Goal: Transaction & Acquisition: Purchase product/service

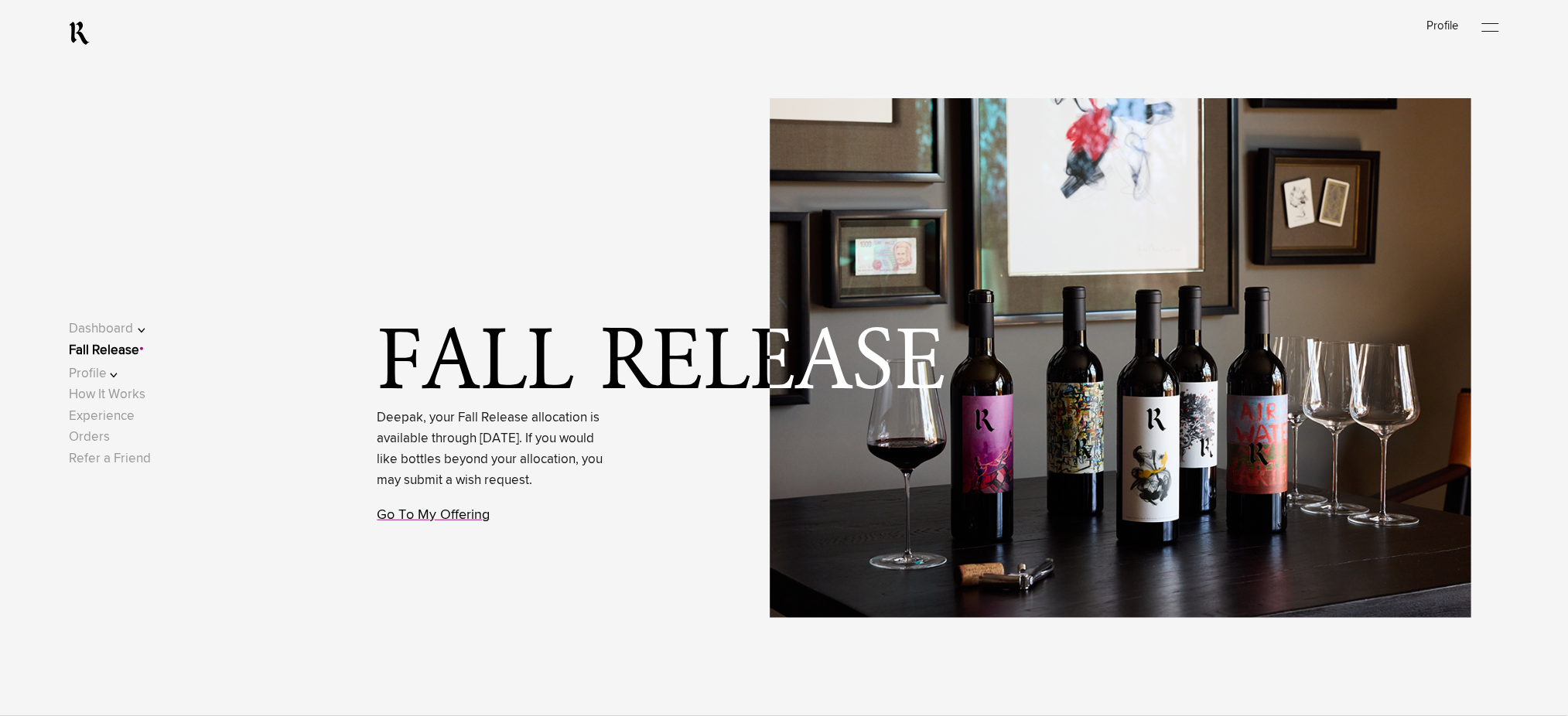
click at [430, 522] on link "Go To My Offering" at bounding box center [434, 516] width 113 height 14
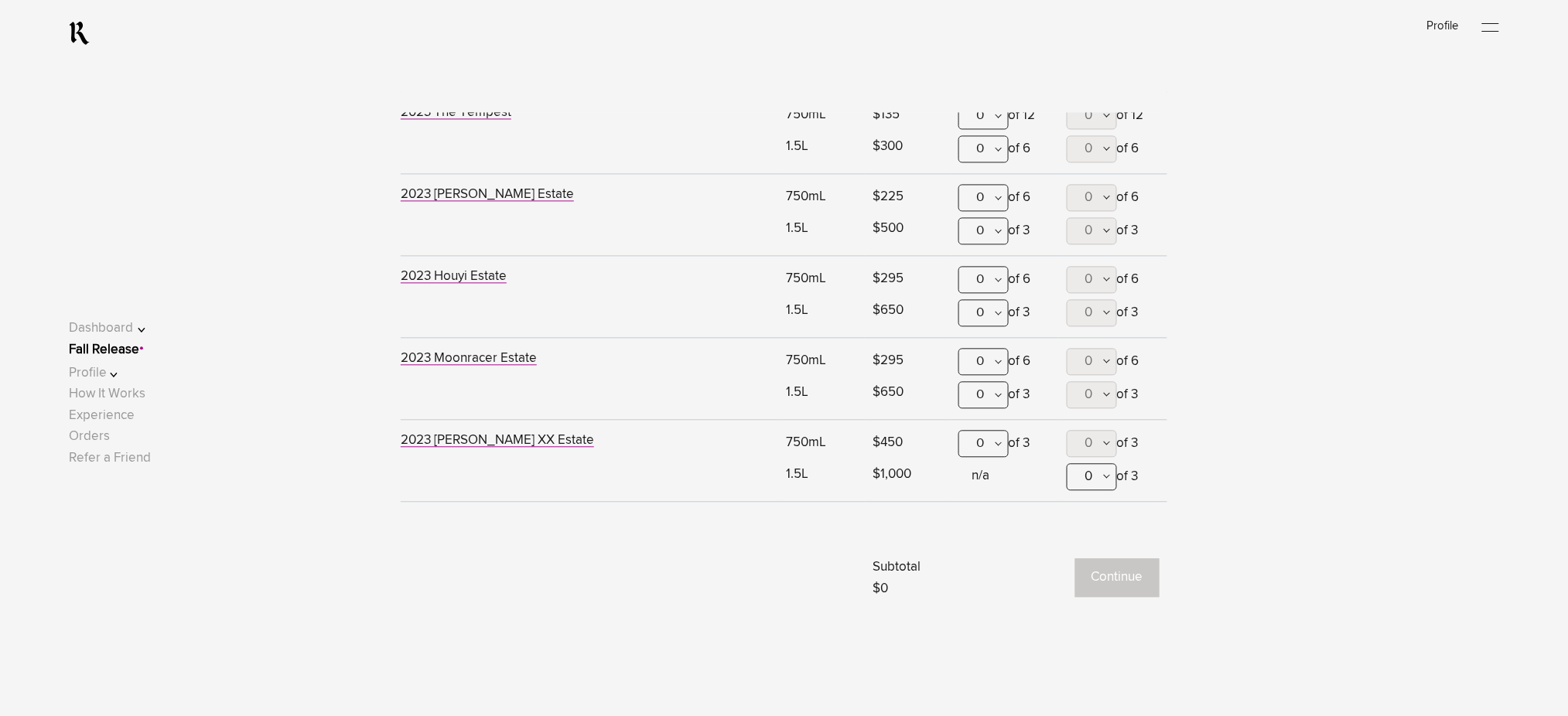
scroll to position [1119, 0]
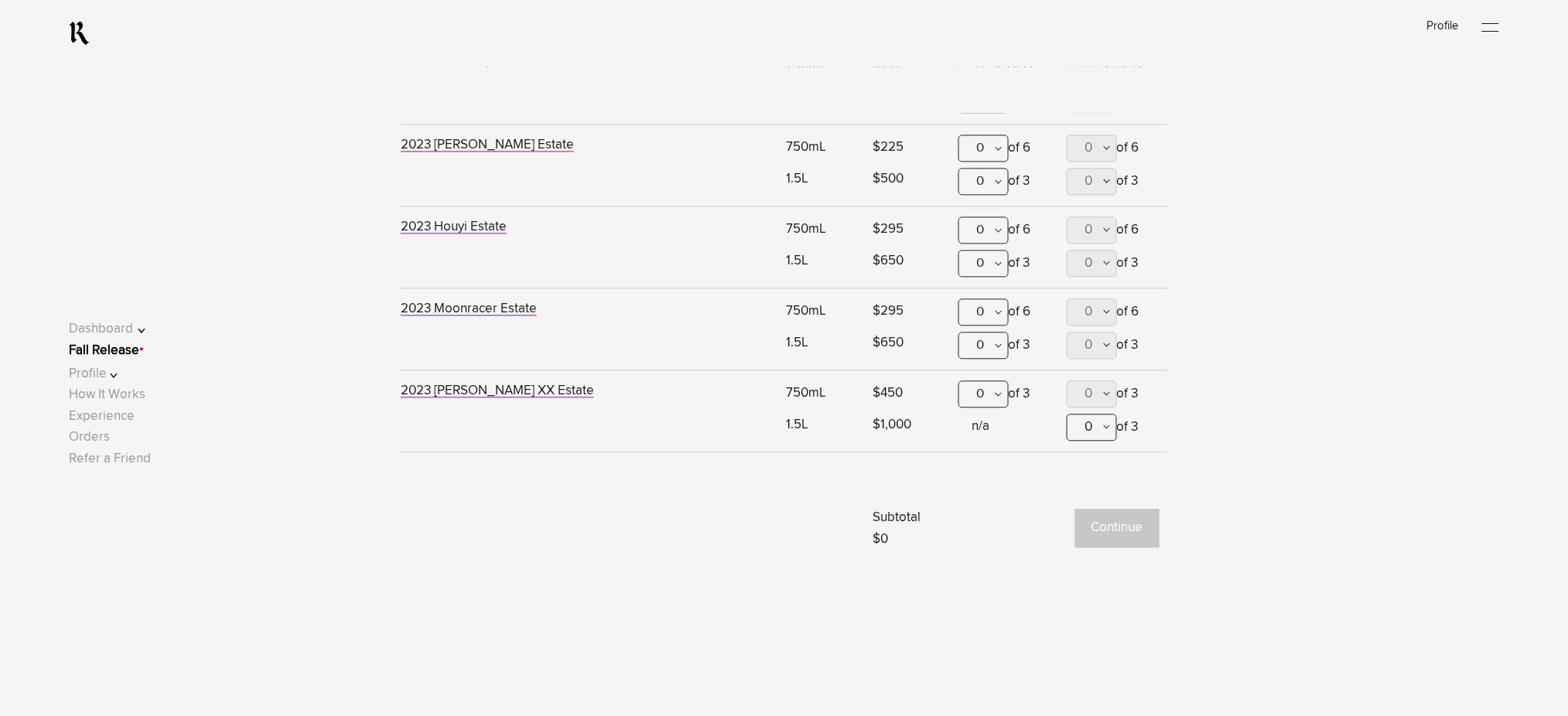
click at [1098, 430] on button "0" at bounding box center [1092, 428] width 50 height 27
click at [1084, 542] on span "2" at bounding box center [1092, 541] width 50 height 39
type lightning-combobox "2"
click at [1112, 529] on button "Continue" at bounding box center [1117, 528] width 84 height 39
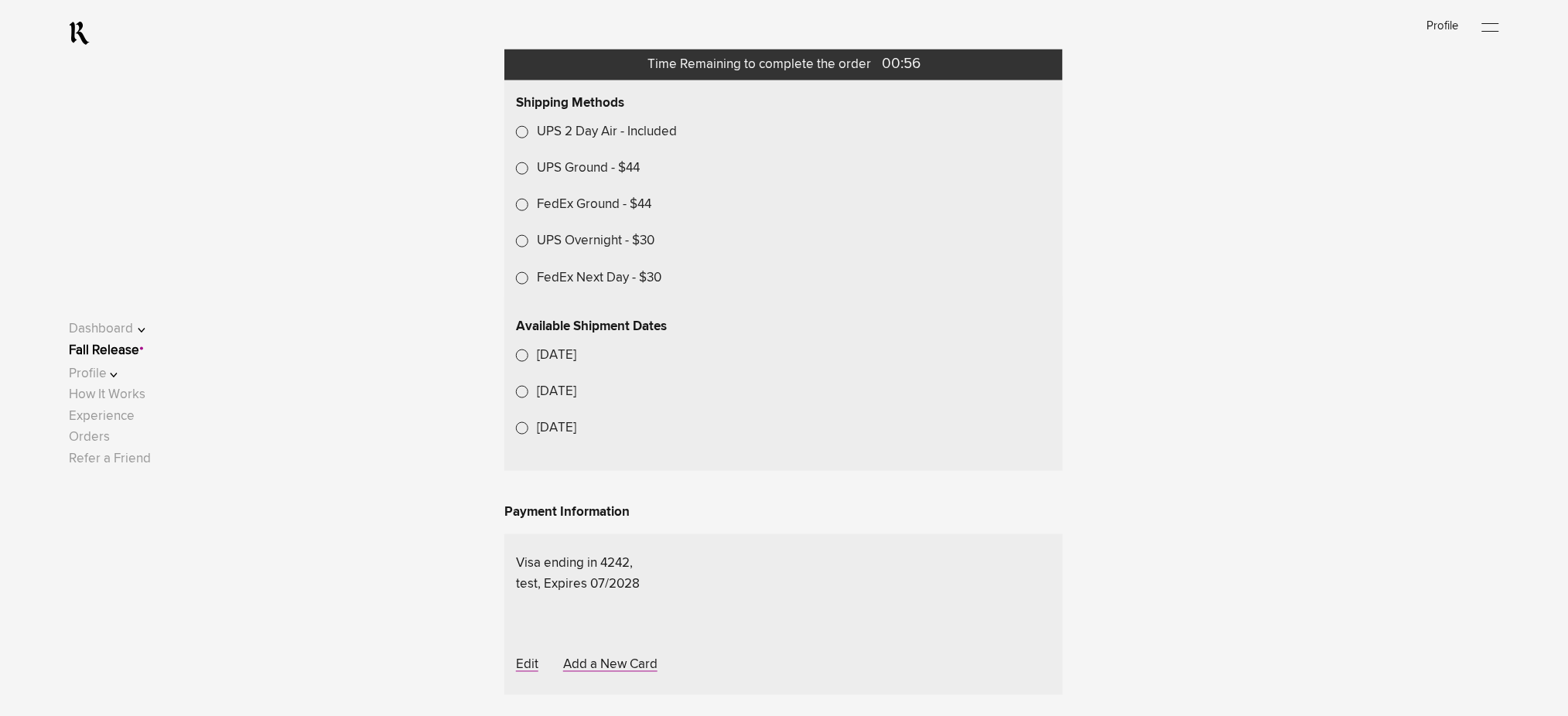
scroll to position [619, 0]
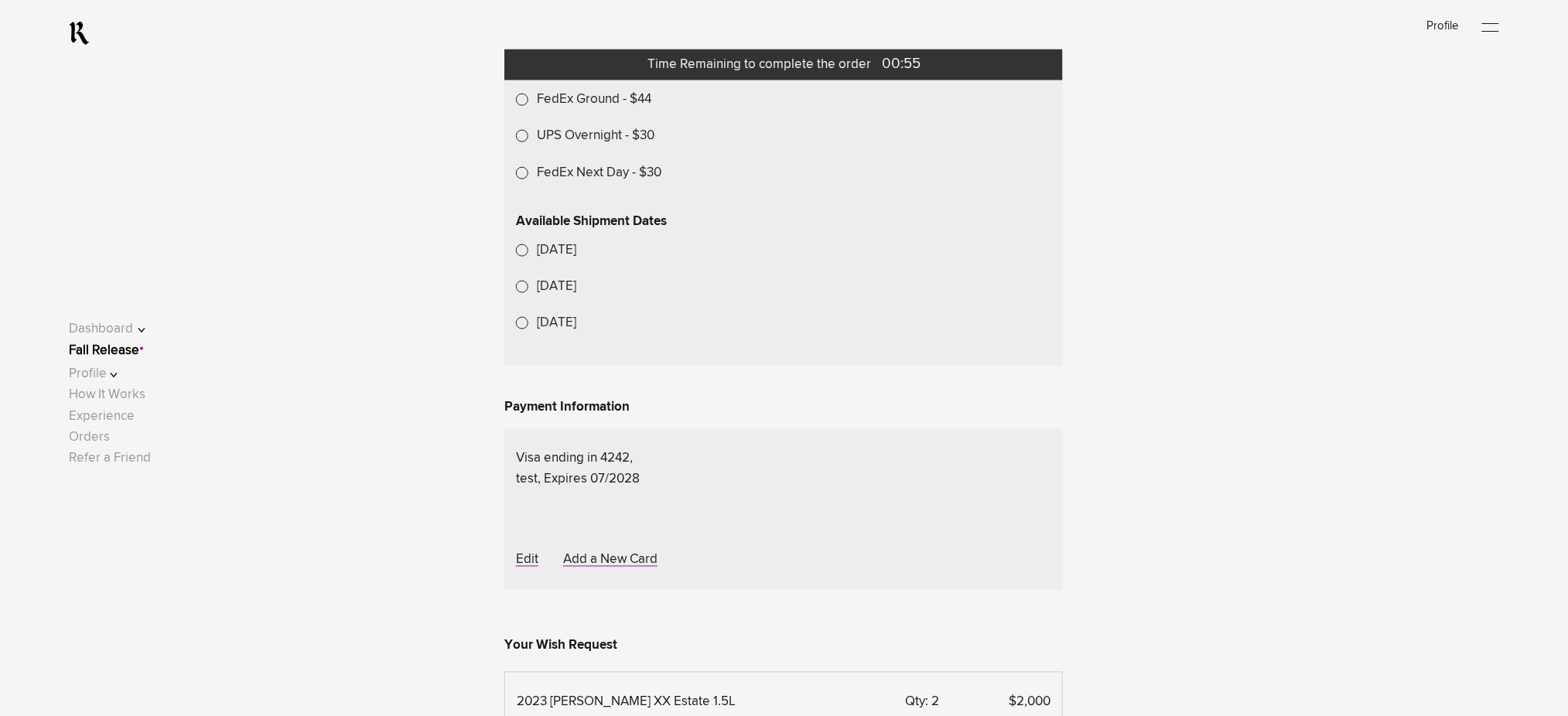
click at [576, 257] on lightning-formatted-date-time "Oct 27, 2025" at bounding box center [556, 250] width 39 height 13
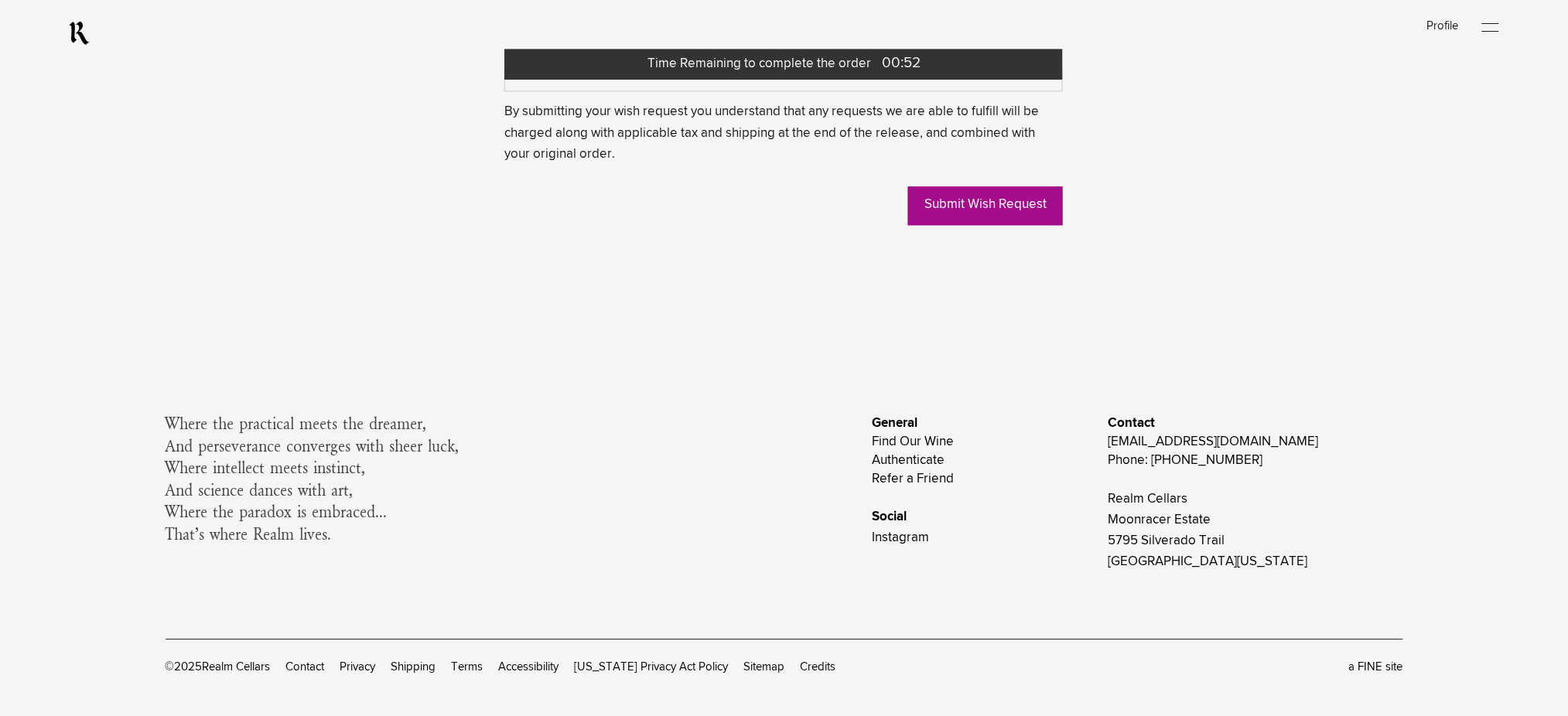
scroll to position [1341, 0]
click at [938, 225] on link "Submit Wish Request" at bounding box center [986, 205] width 155 height 39
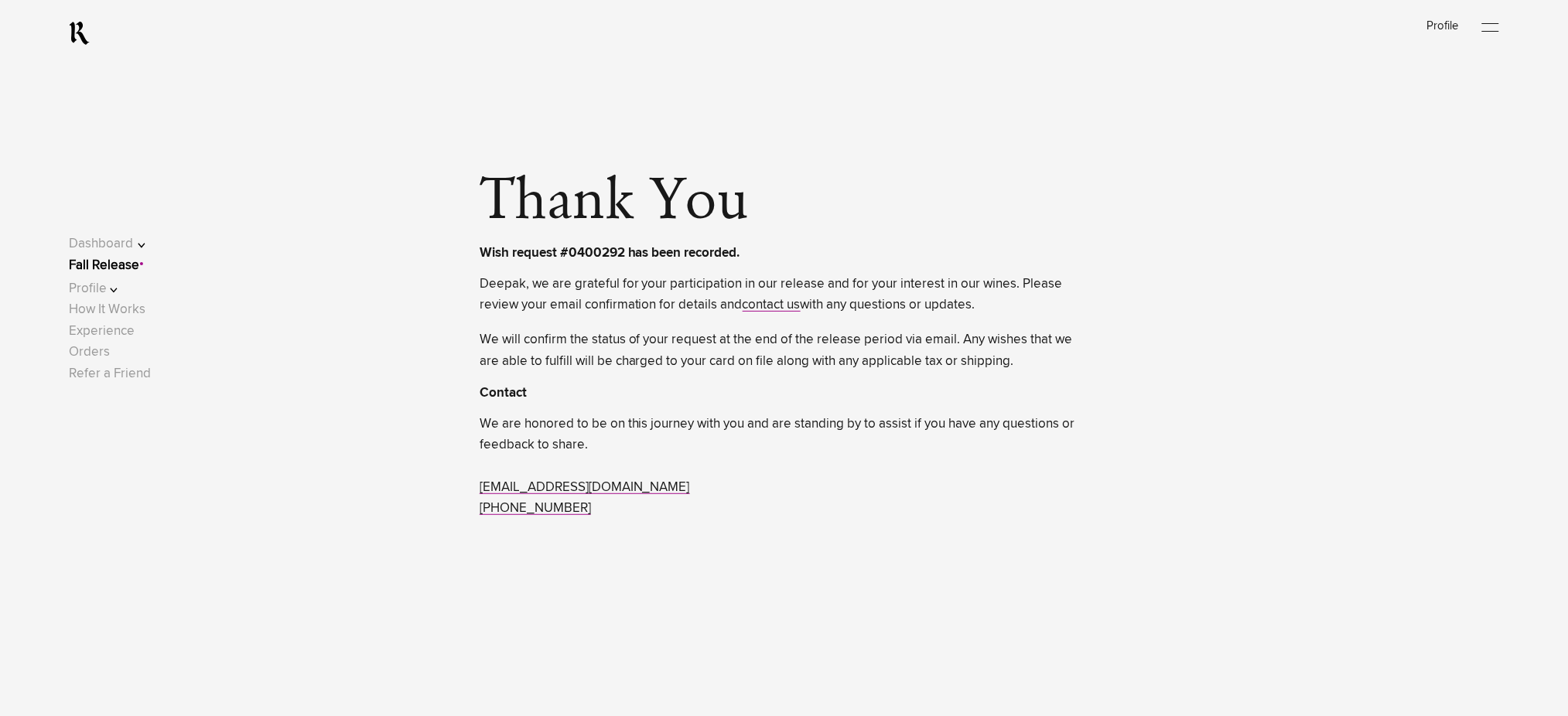
click at [126, 268] on link "Fall Release" at bounding box center [105, 266] width 71 height 13
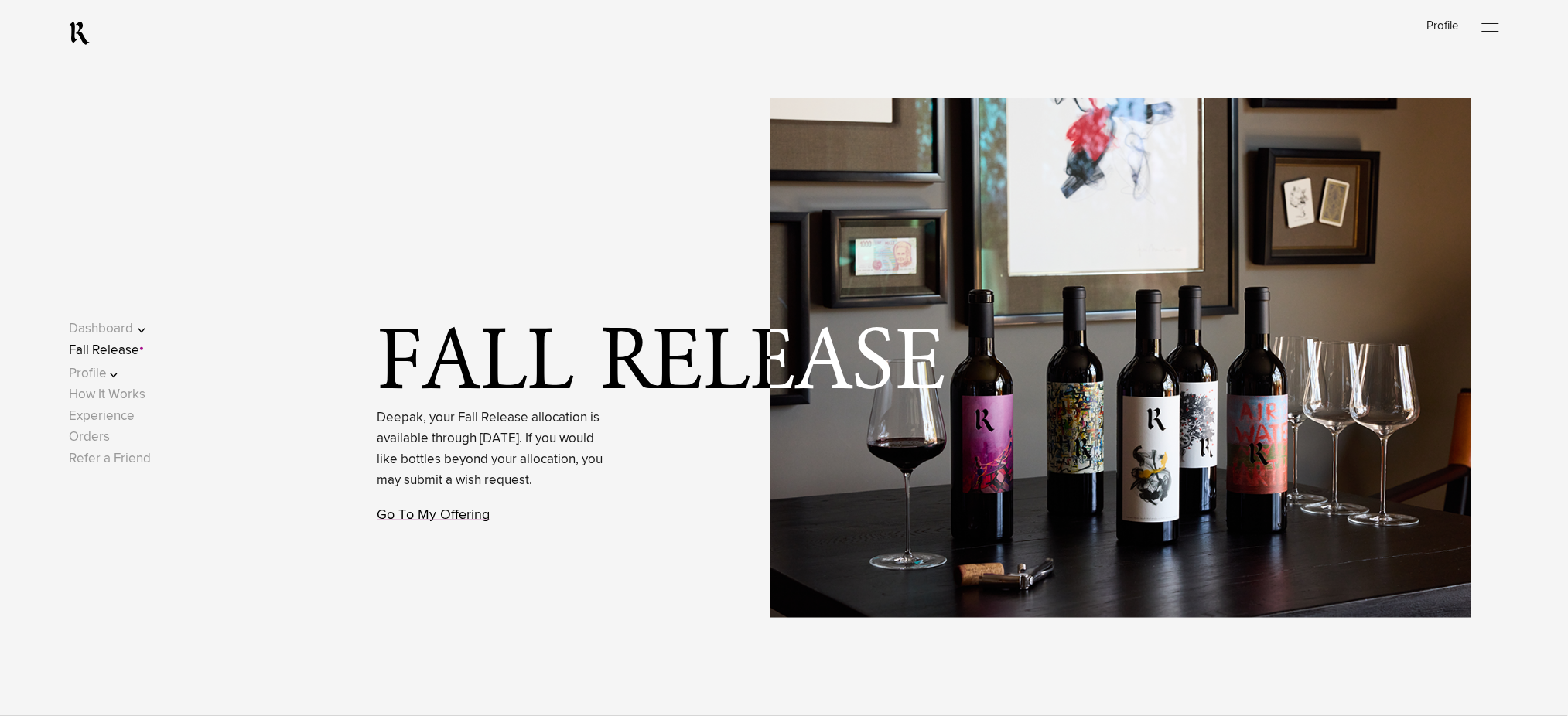
click at [461, 522] on link "Go To My Offering" at bounding box center [434, 516] width 113 height 14
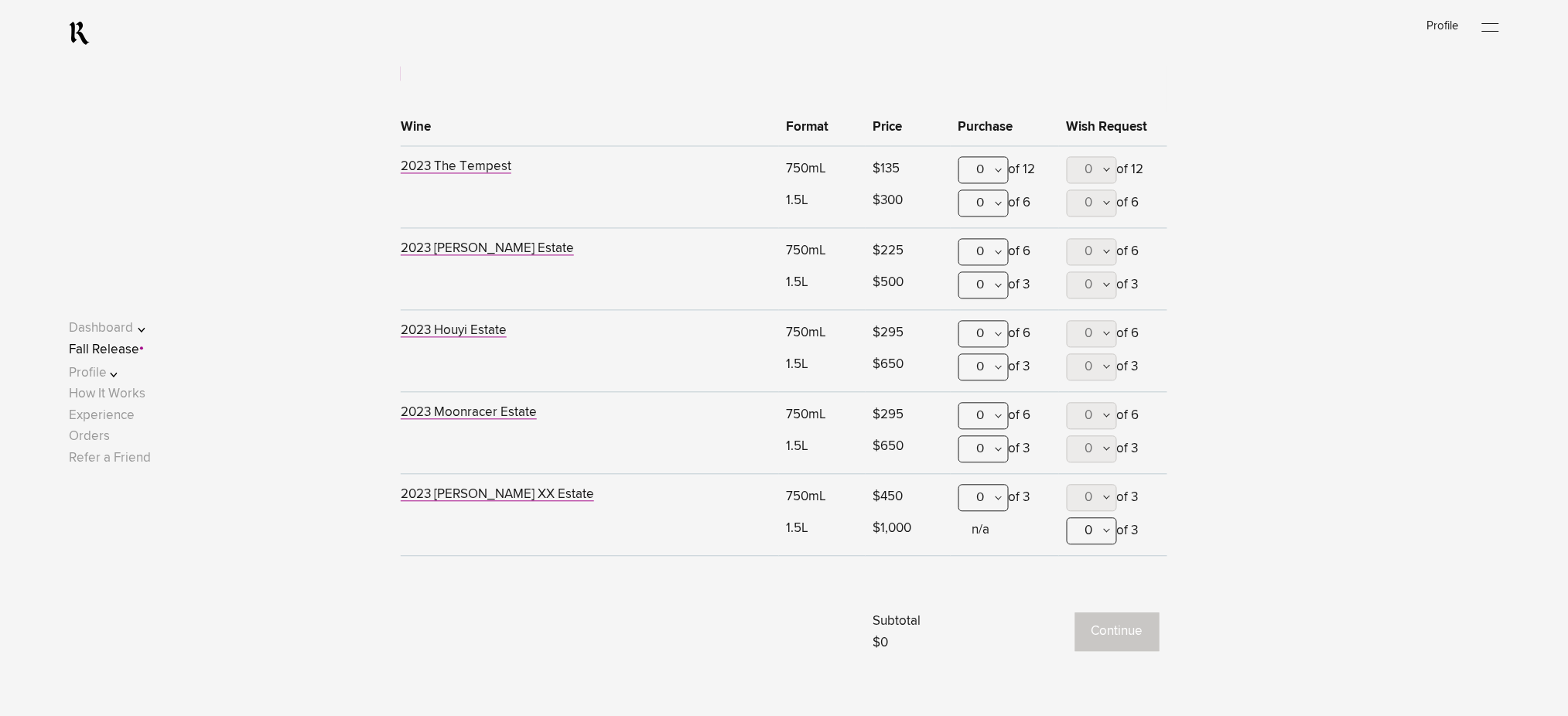
scroll to position [1016, 0]
click at [987, 413] on div "0" at bounding box center [984, 415] width 50 height 27
click at [982, 529] on div "2" at bounding box center [984, 530] width 49 height 39
click at [1110, 630] on button "Continue" at bounding box center [1117, 631] width 84 height 39
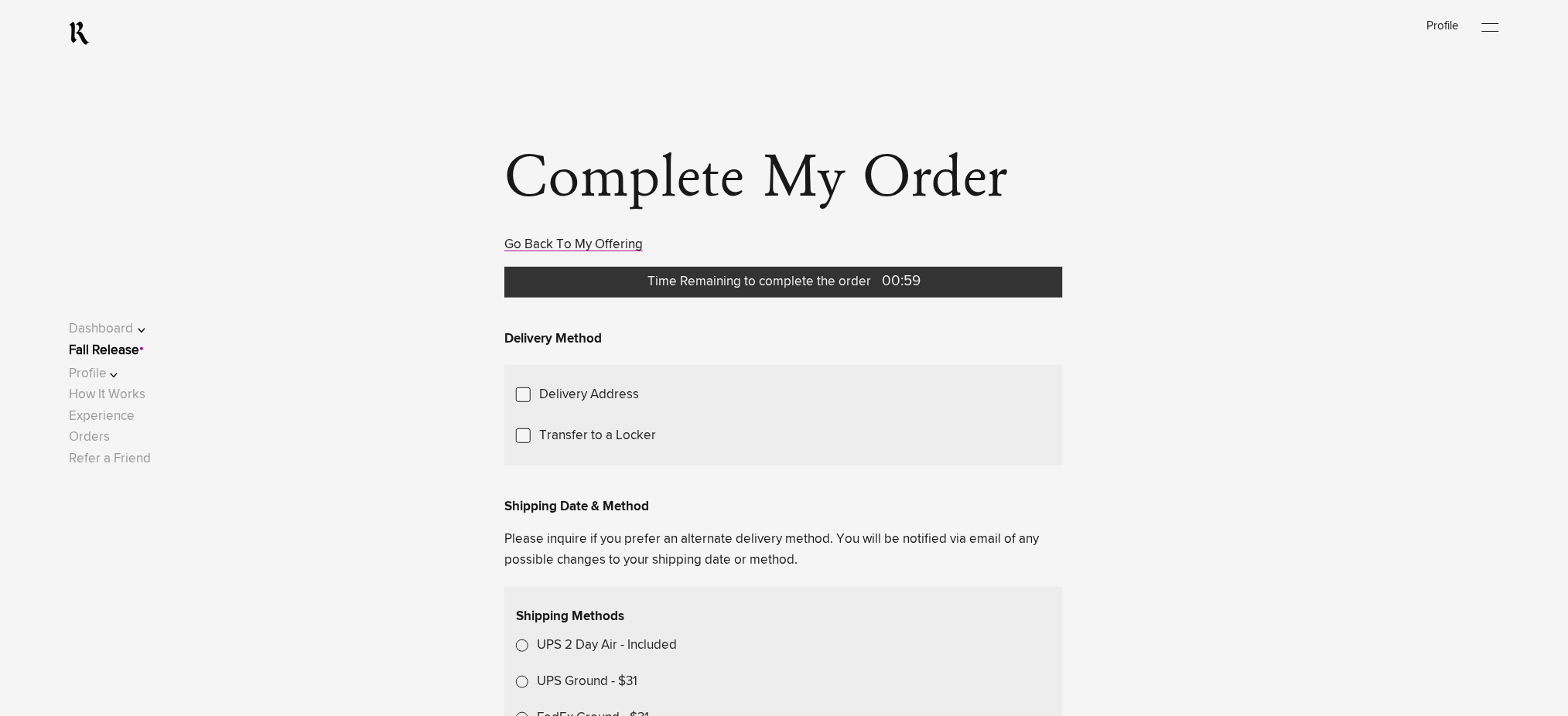
click at [119, 348] on ul "Dashboard Welcome Milestones New & Now Share Fall Release Profile Contact Payme…" at bounding box center [127, 395] width 116 height 152
click at [134, 356] on link "Fall Release" at bounding box center [105, 351] width 71 height 13
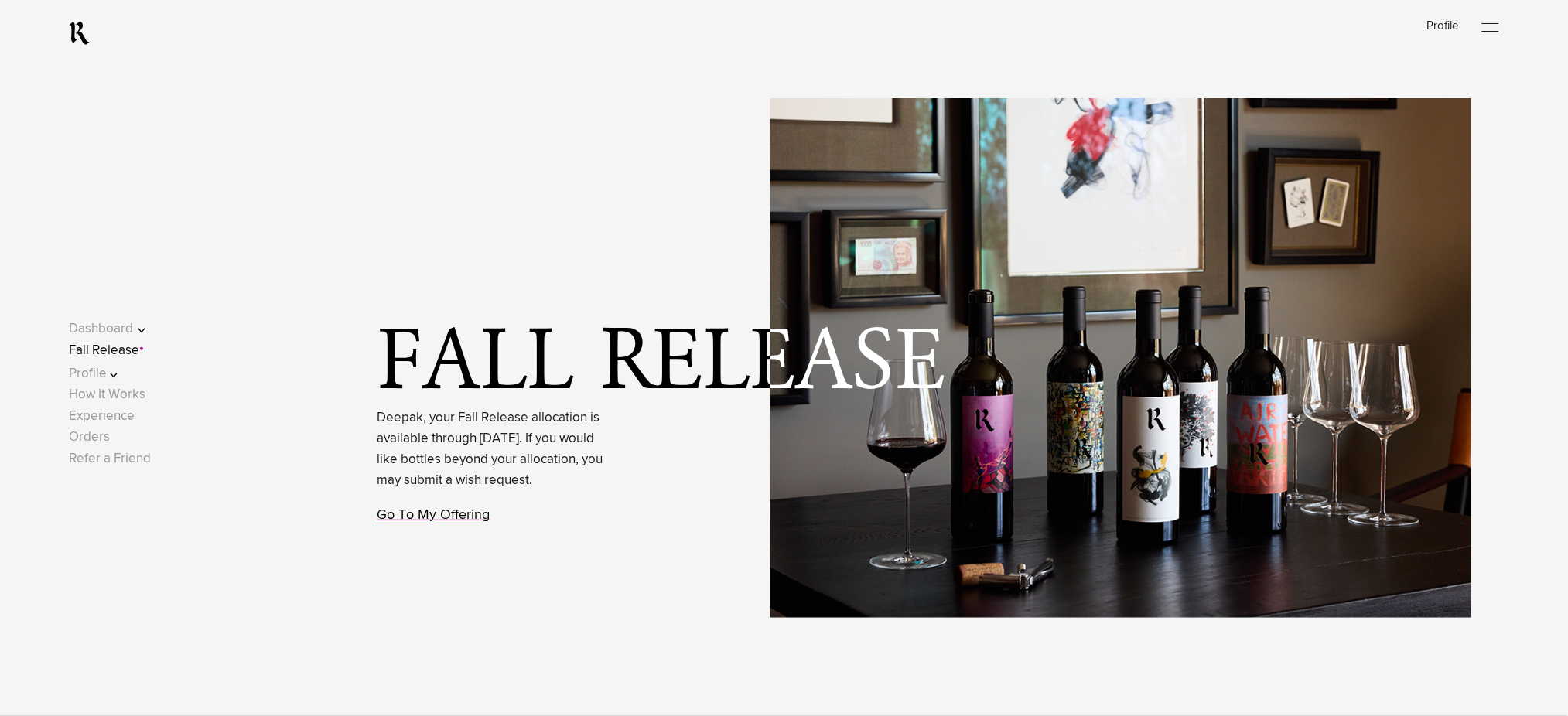
click at [461, 522] on link "Go To My Offering" at bounding box center [434, 516] width 113 height 14
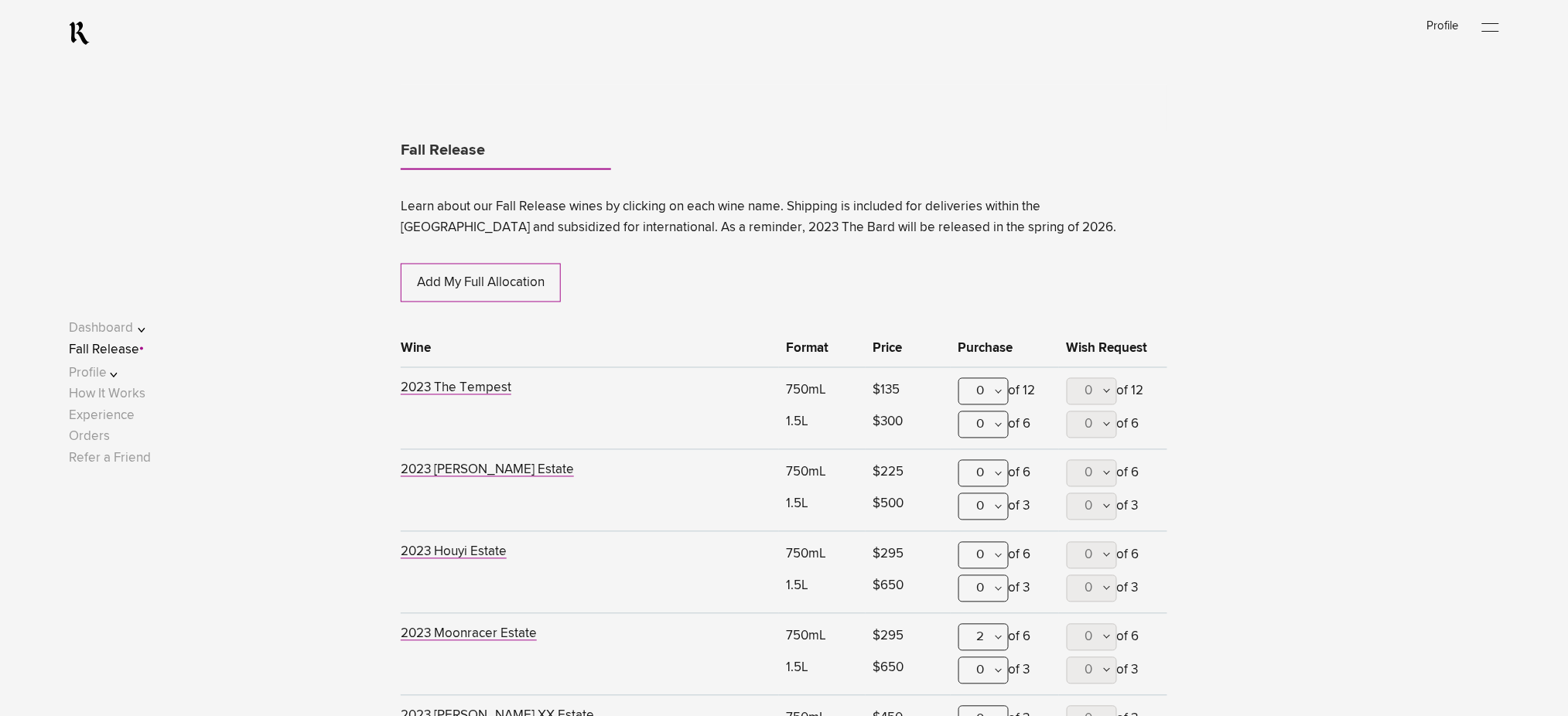
scroll to position [810, 0]
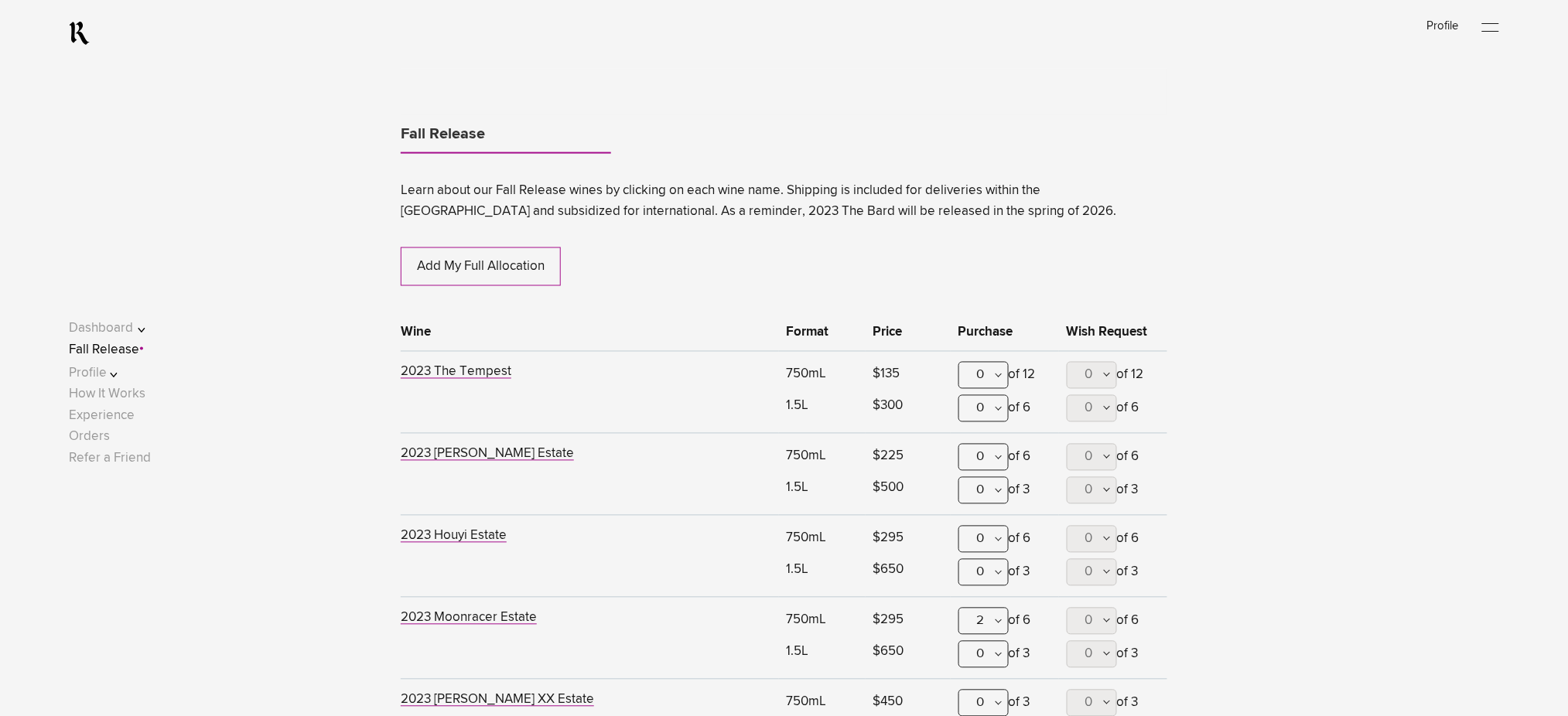
drag, startPoint x: 143, startPoint y: 350, endPoint x: 230, endPoint y: 336, distance: 88.1
click at [139, 350] on link "Fall Release" at bounding box center [105, 351] width 71 height 13
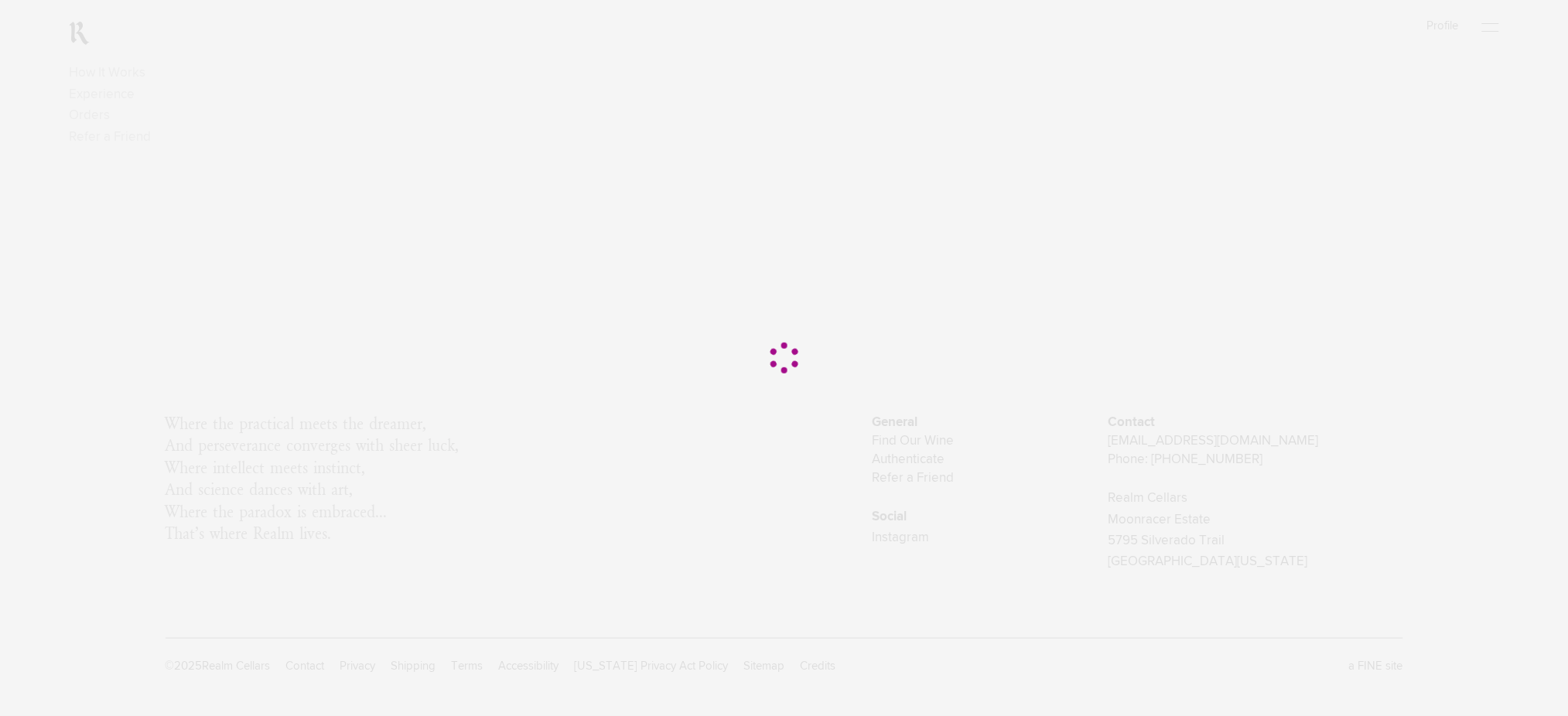
scroll to position [0, 0]
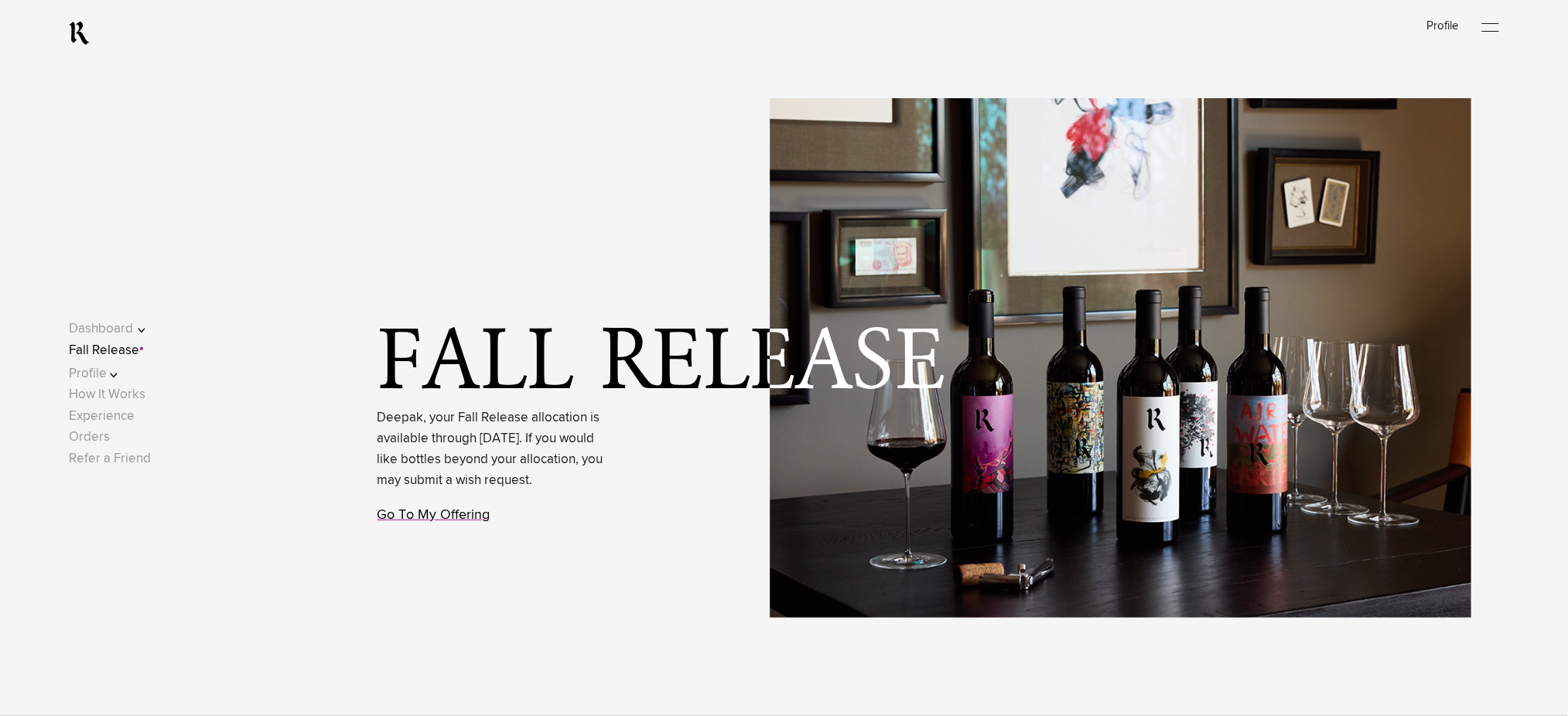
click at [447, 522] on link "Go To My Offering" at bounding box center [434, 516] width 113 height 14
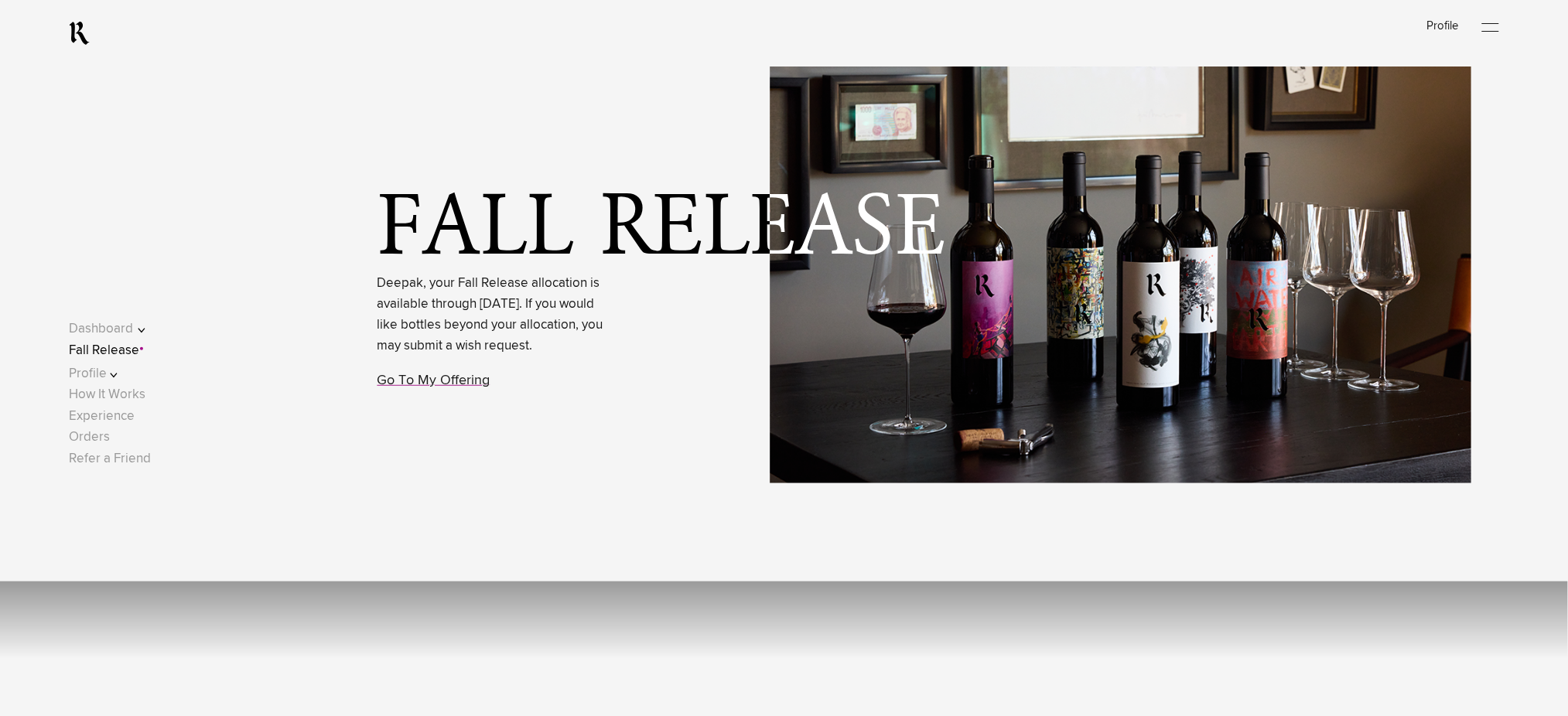
click at [451, 234] on div "Fall Release Deepak, your Fall Release allocation is available through Septembe…" at bounding box center [839, 223] width 1458 height 716
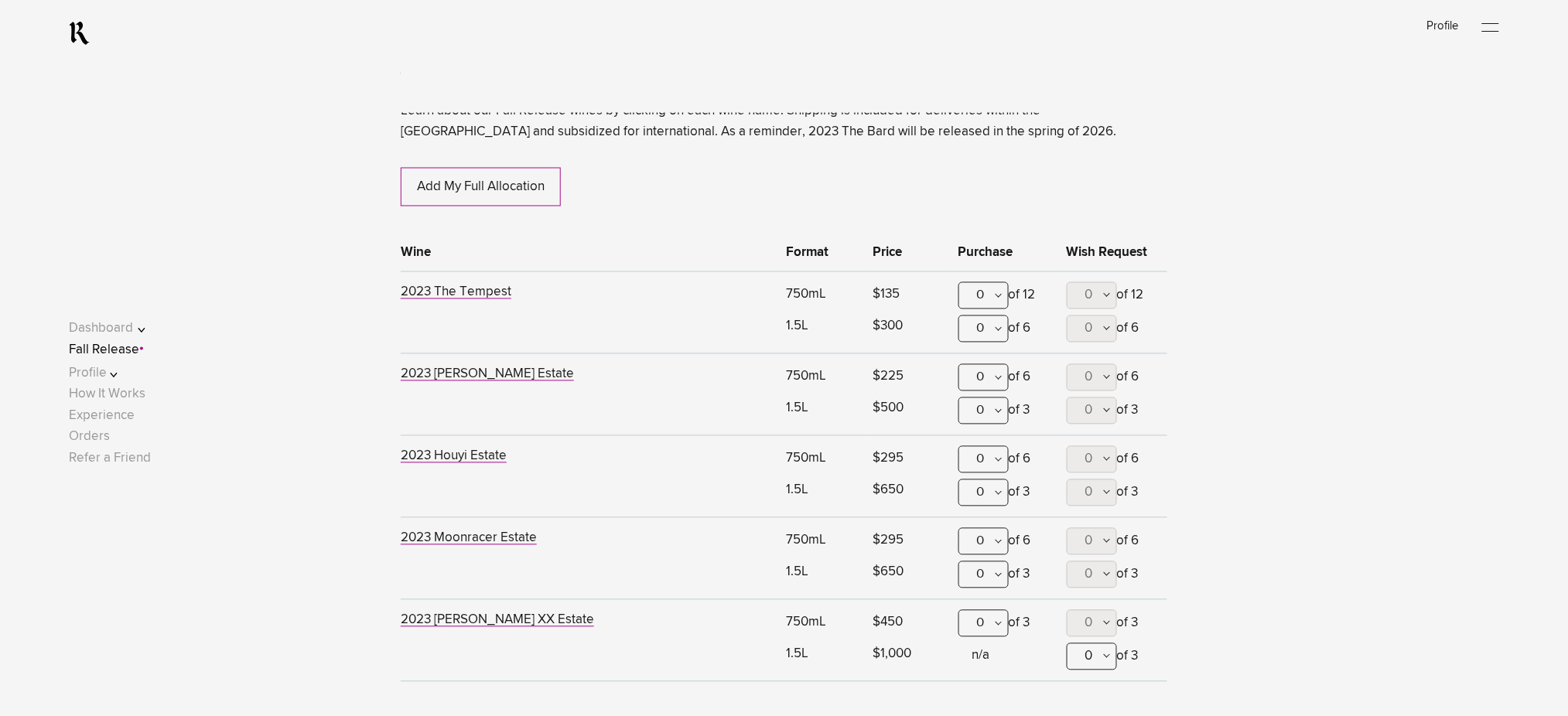
scroll to position [1016, 0]
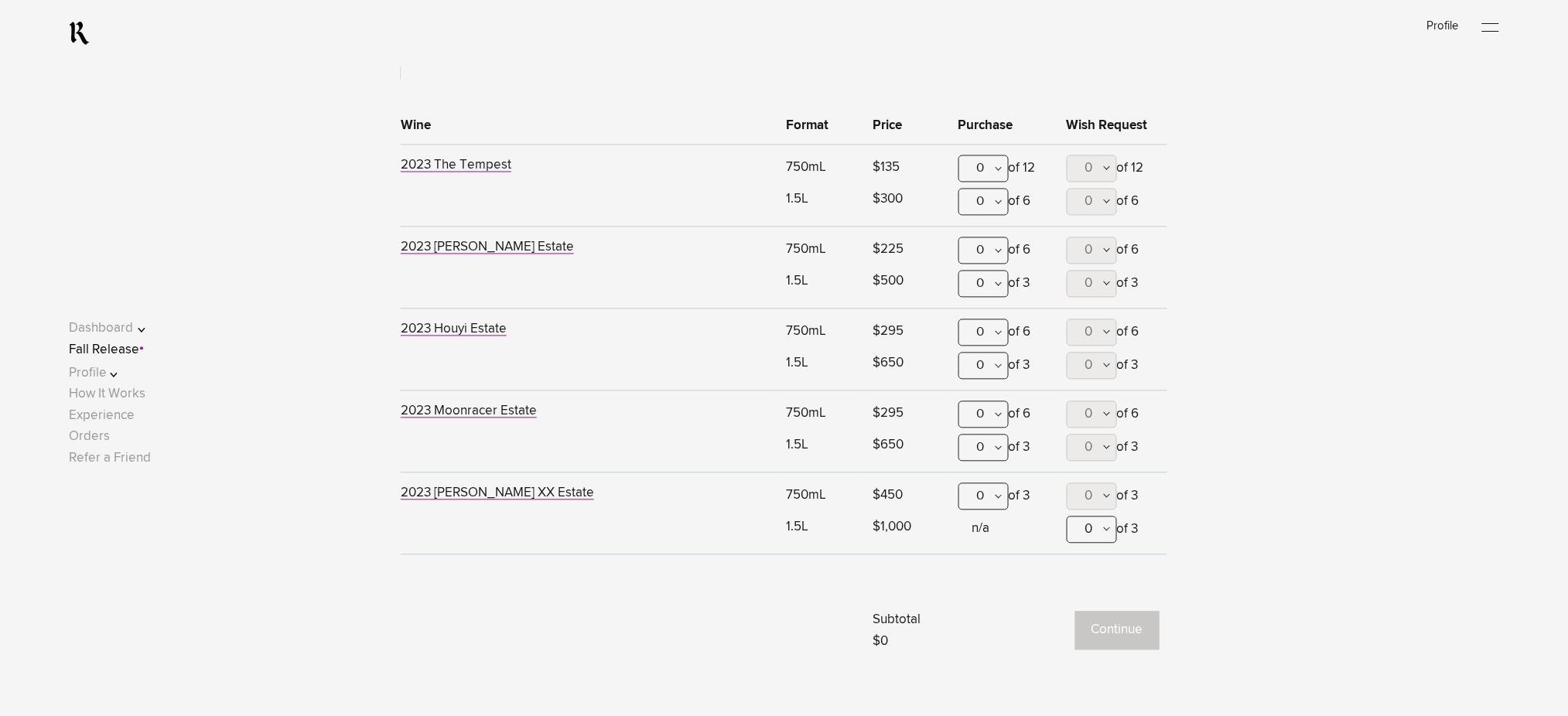
click at [990, 248] on div "0" at bounding box center [984, 251] width 50 height 27
click at [987, 360] on div "2" at bounding box center [984, 365] width 49 height 39
click at [1106, 626] on button "Continue" at bounding box center [1117, 631] width 84 height 39
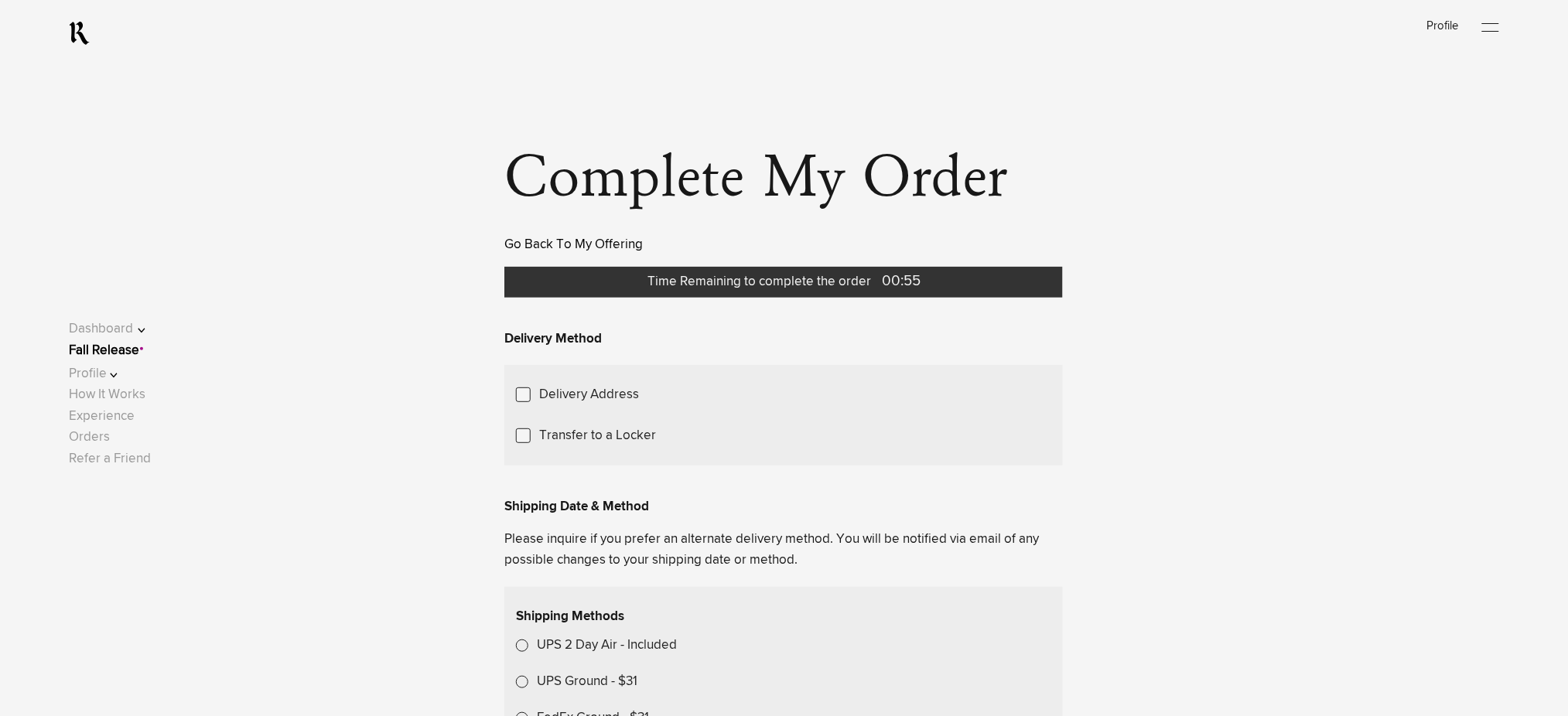
click at [538, 243] on link "Go Back To My Offering" at bounding box center [574, 244] width 138 height 13
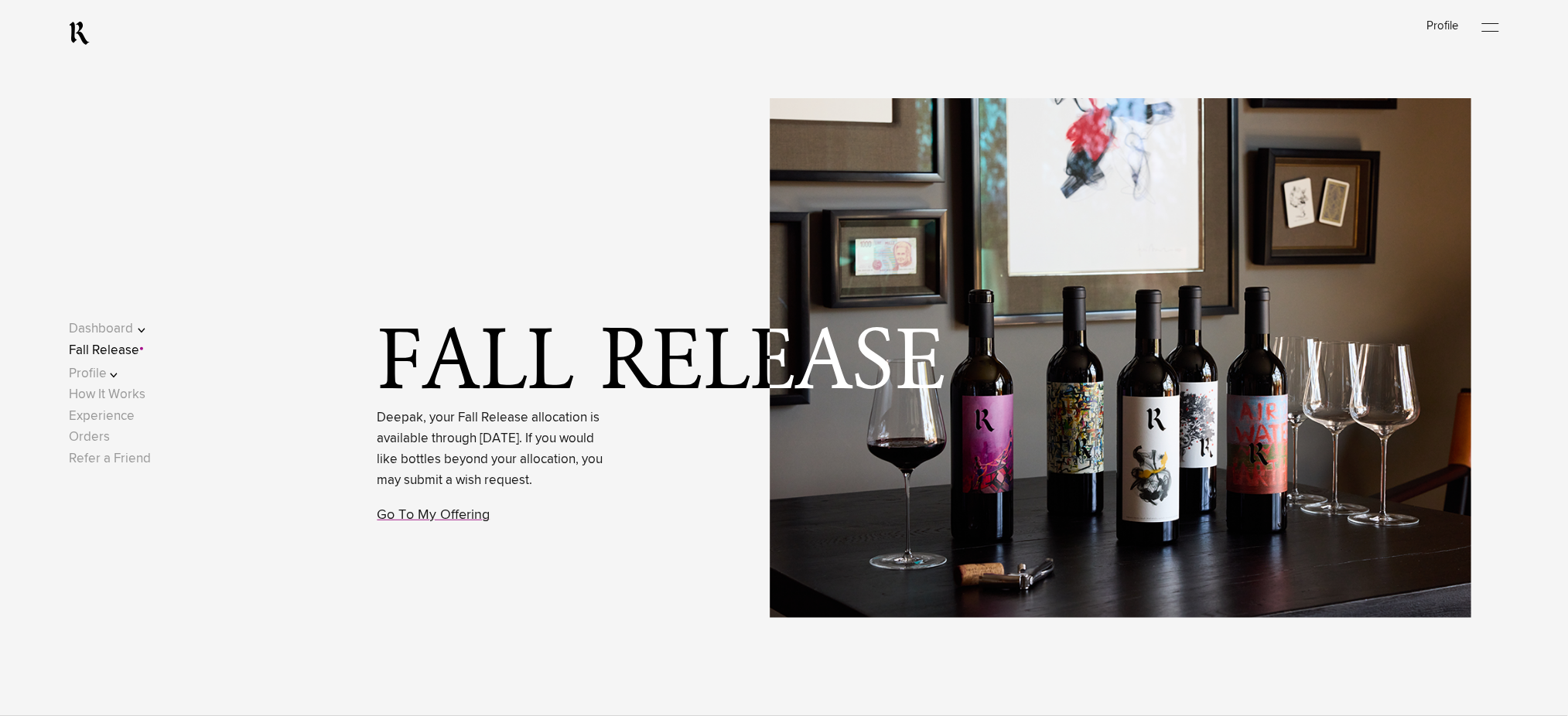
click at [128, 355] on link "Fall Release" at bounding box center [105, 351] width 71 height 13
click at [116, 350] on link "Fall Release" at bounding box center [105, 351] width 71 height 13
click at [420, 522] on link "Go To My Offering" at bounding box center [434, 516] width 113 height 14
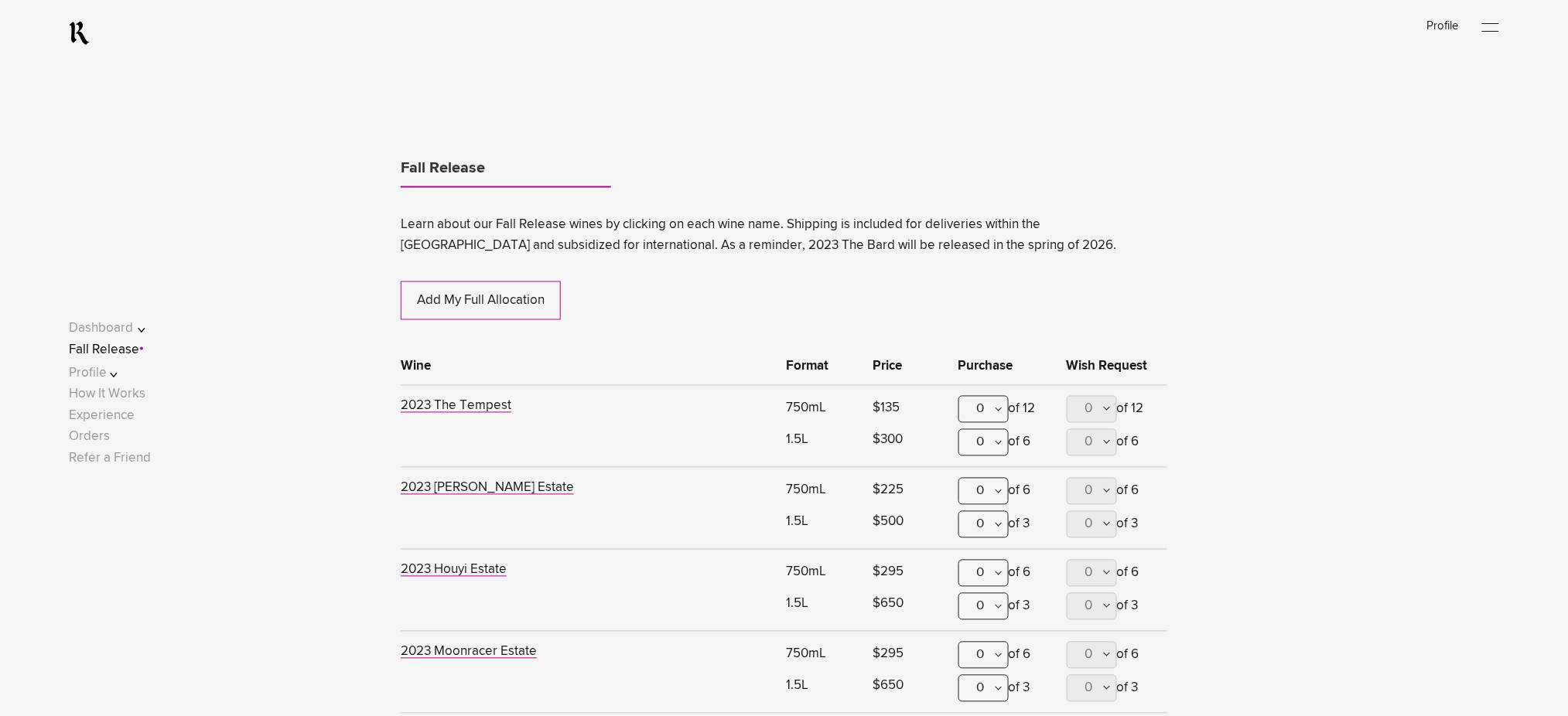
scroll to position [810, 0]
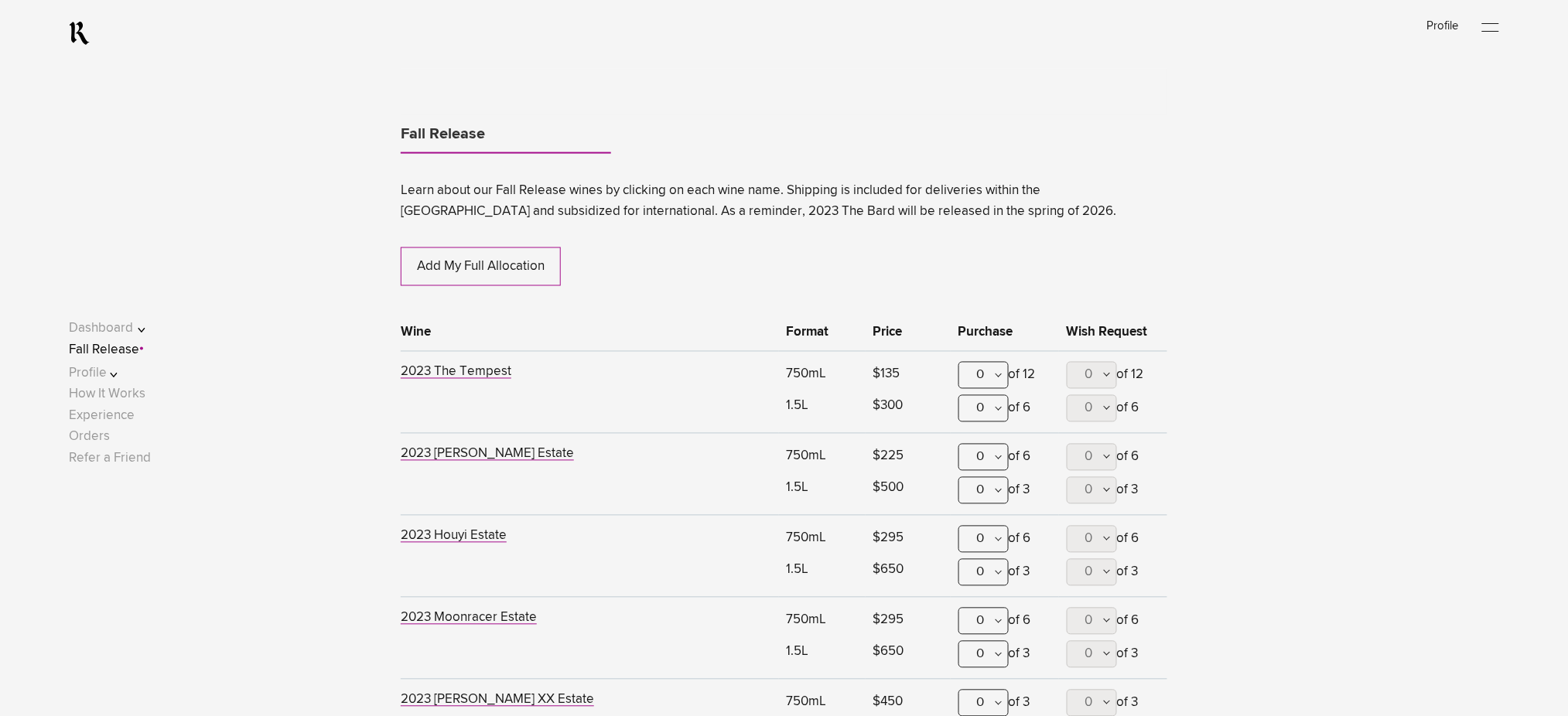
click at [998, 376] on div "0" at bounding box center [984, 376] width 50 height 27
click at [972, 487] on div "2" at bounding box center [984, 490] width 49 height 39
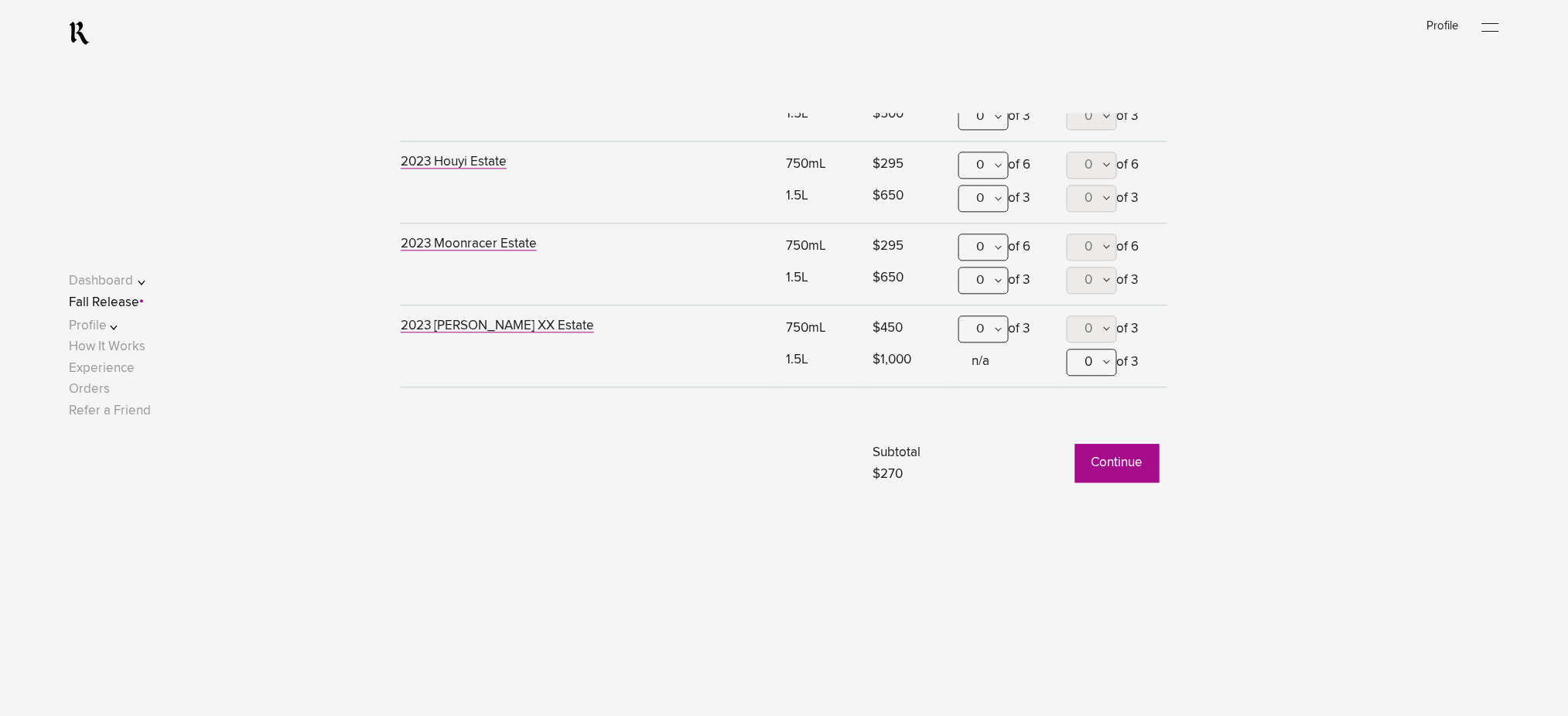
scroll to position [1222, 0]
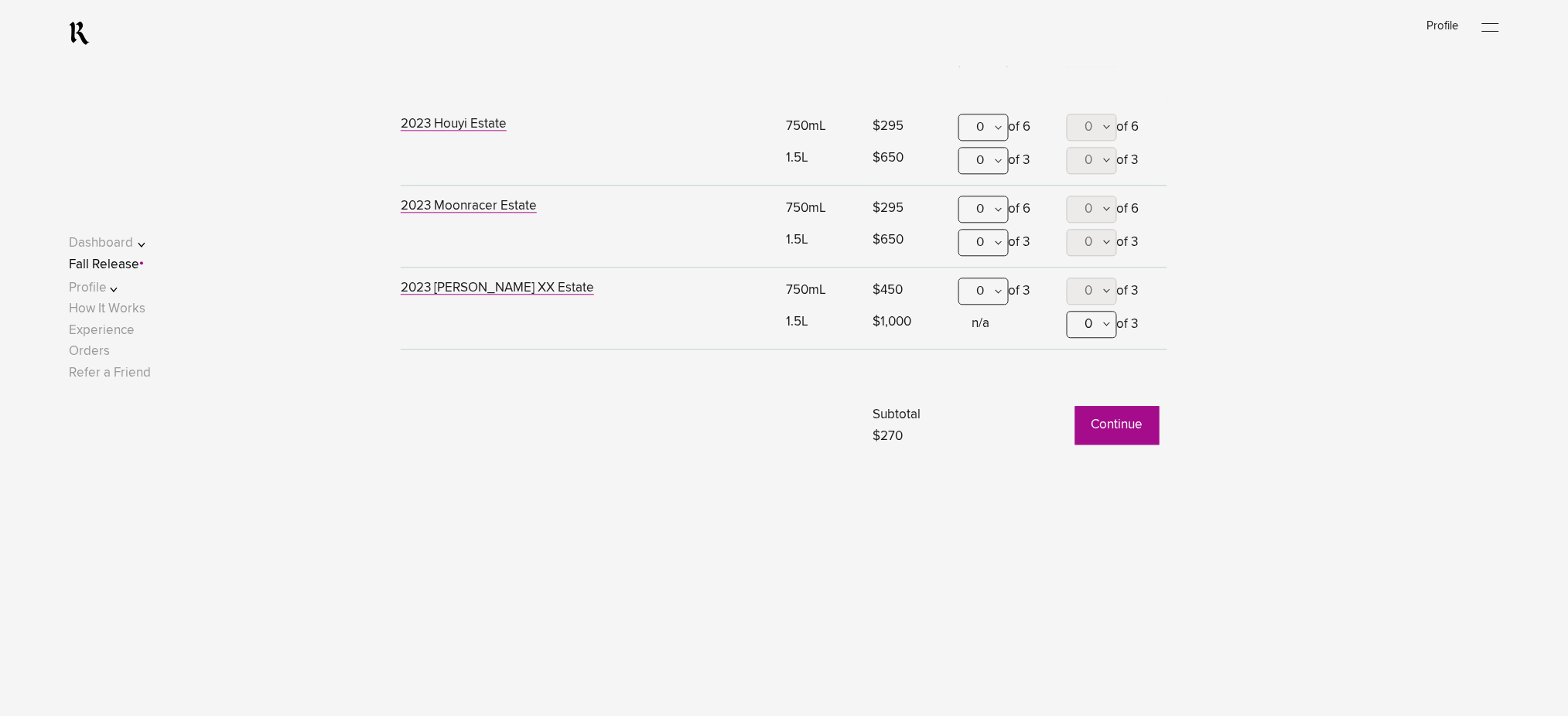
click at [1139, 420] on button "Continue" at bounding box center [1117, 425] width 84 height 39
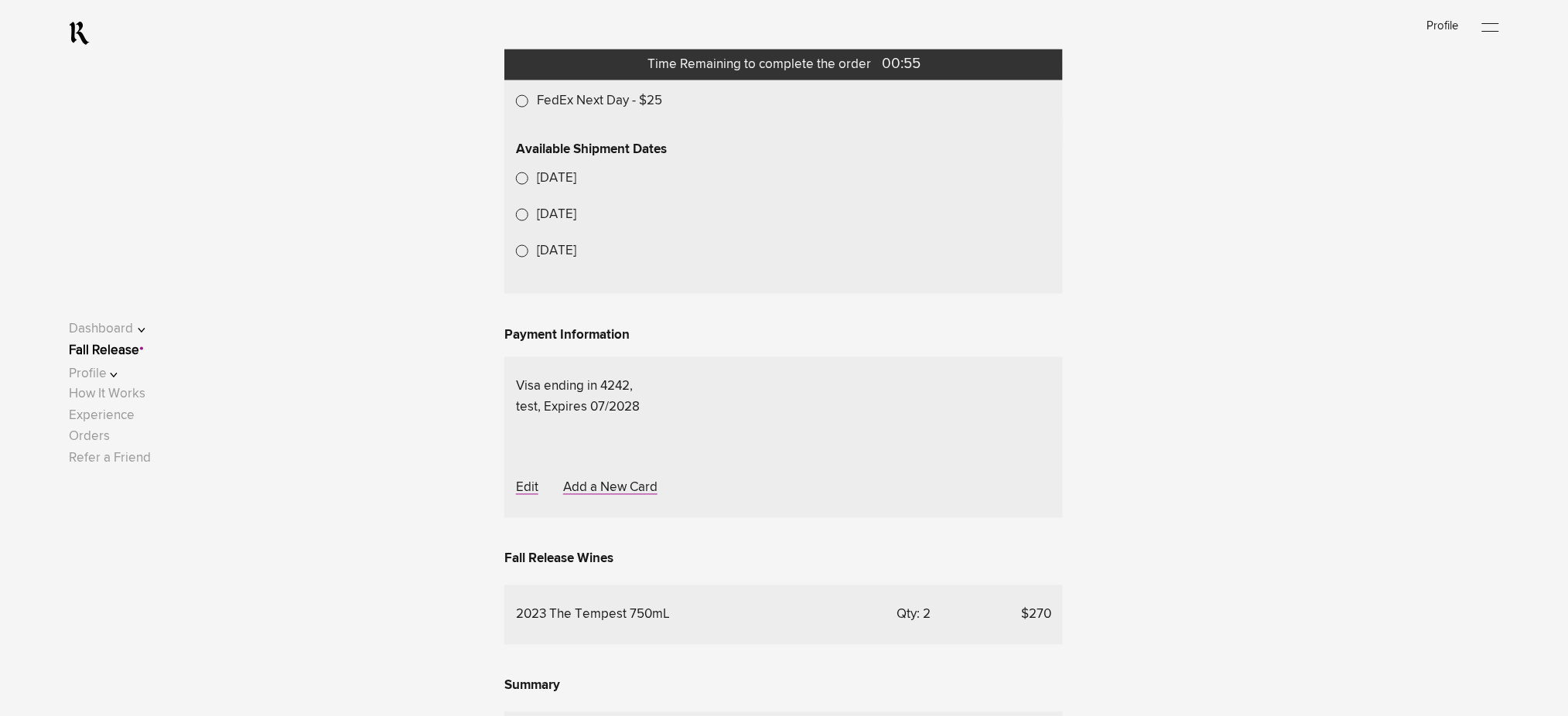
scroll to position [735, 0]
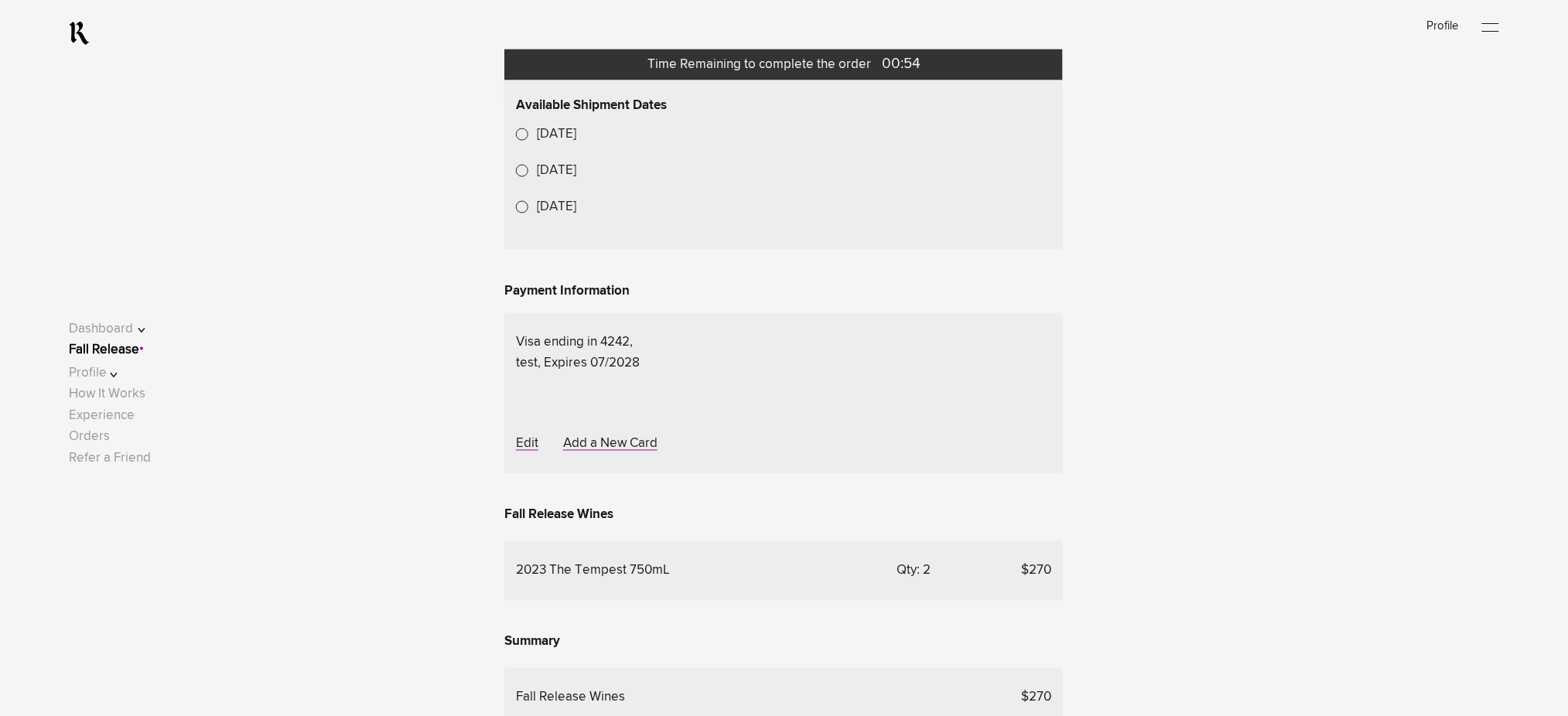
click at [575, 141] on lightning-formatted-date-time "Oct 27, 2025" at bounding box center [556, 134] width 39 height 13
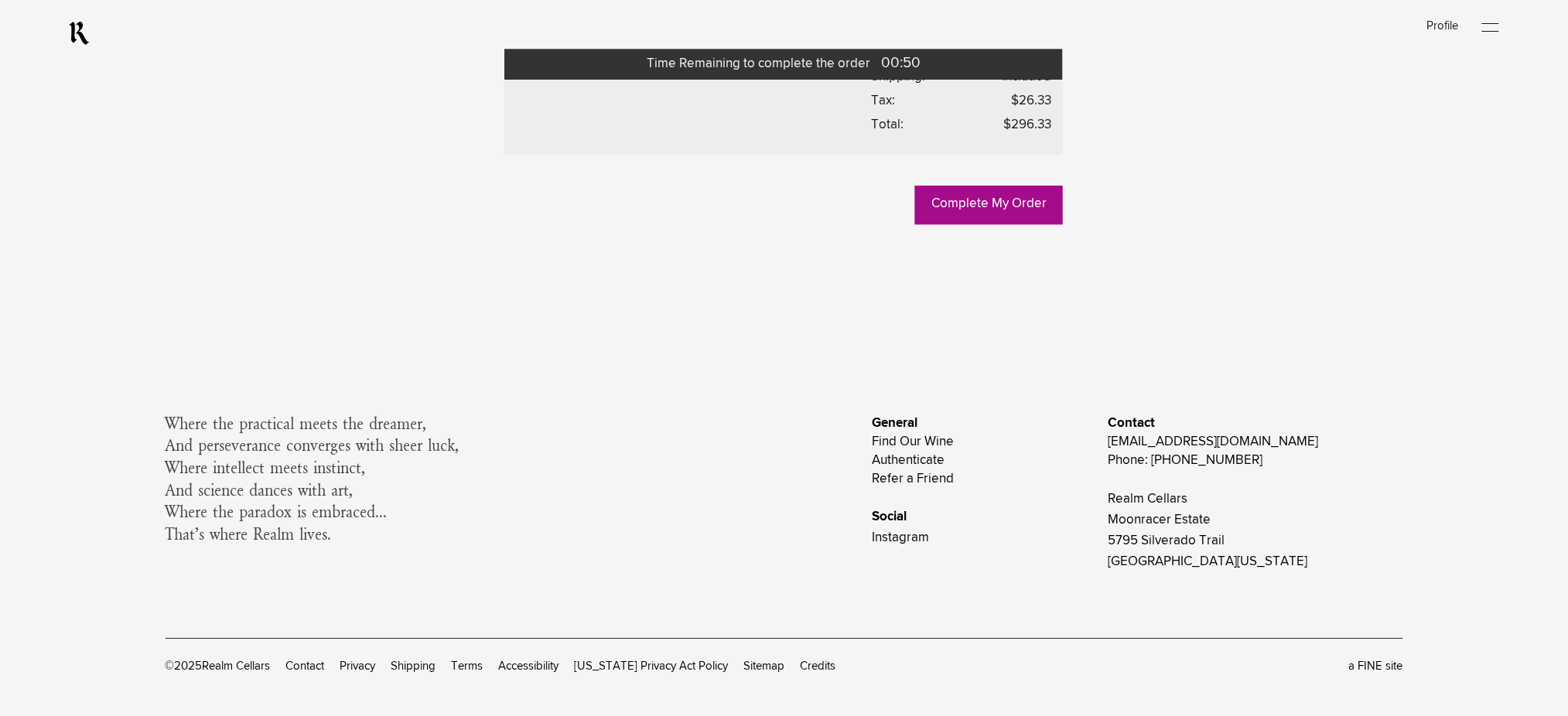
scroll to position [1456, 0]
click at [946, 224] on link "Complete My Order" at bounding box center [989, 204] width 148 height 39
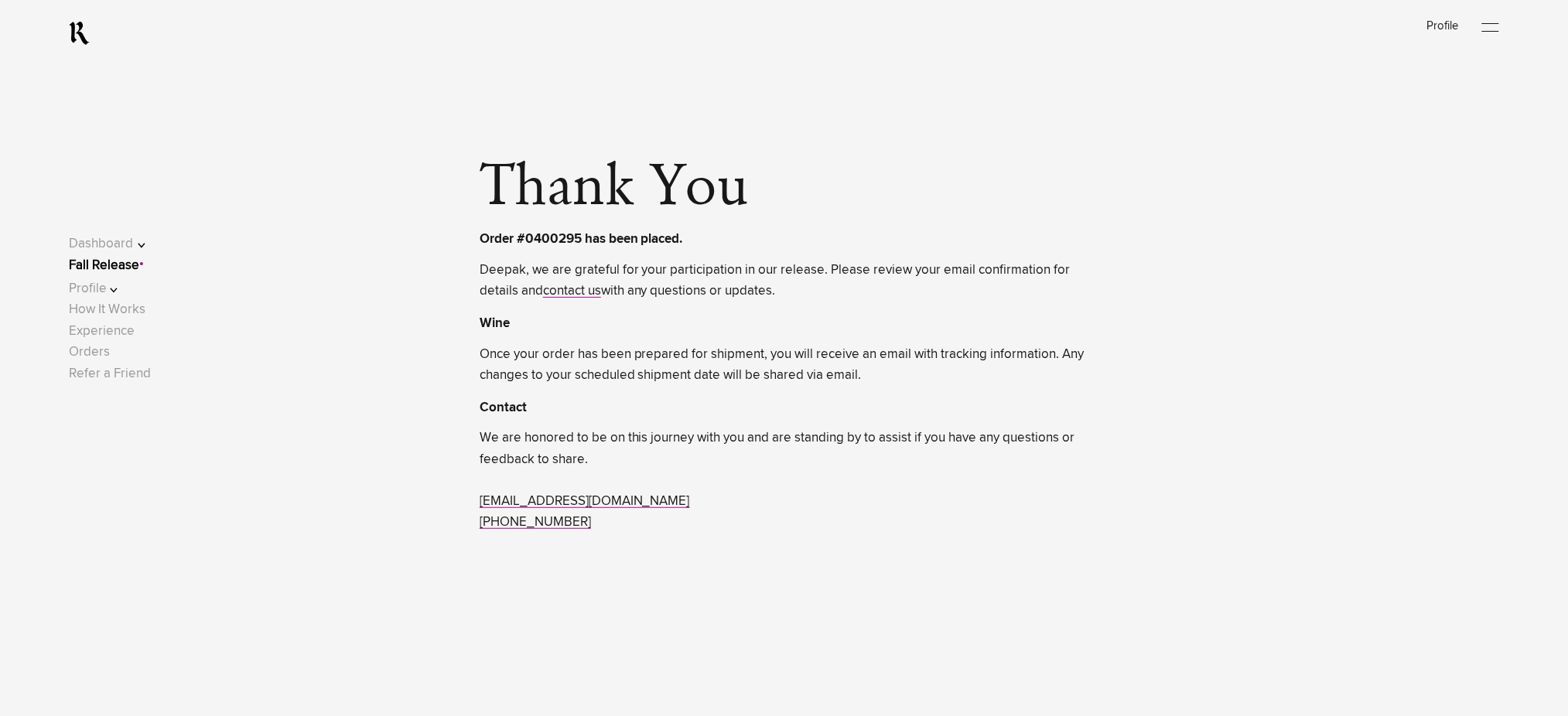
click at [127, 266] on link "Fall Release" at bounding box center [105, 266] width 71 height 13
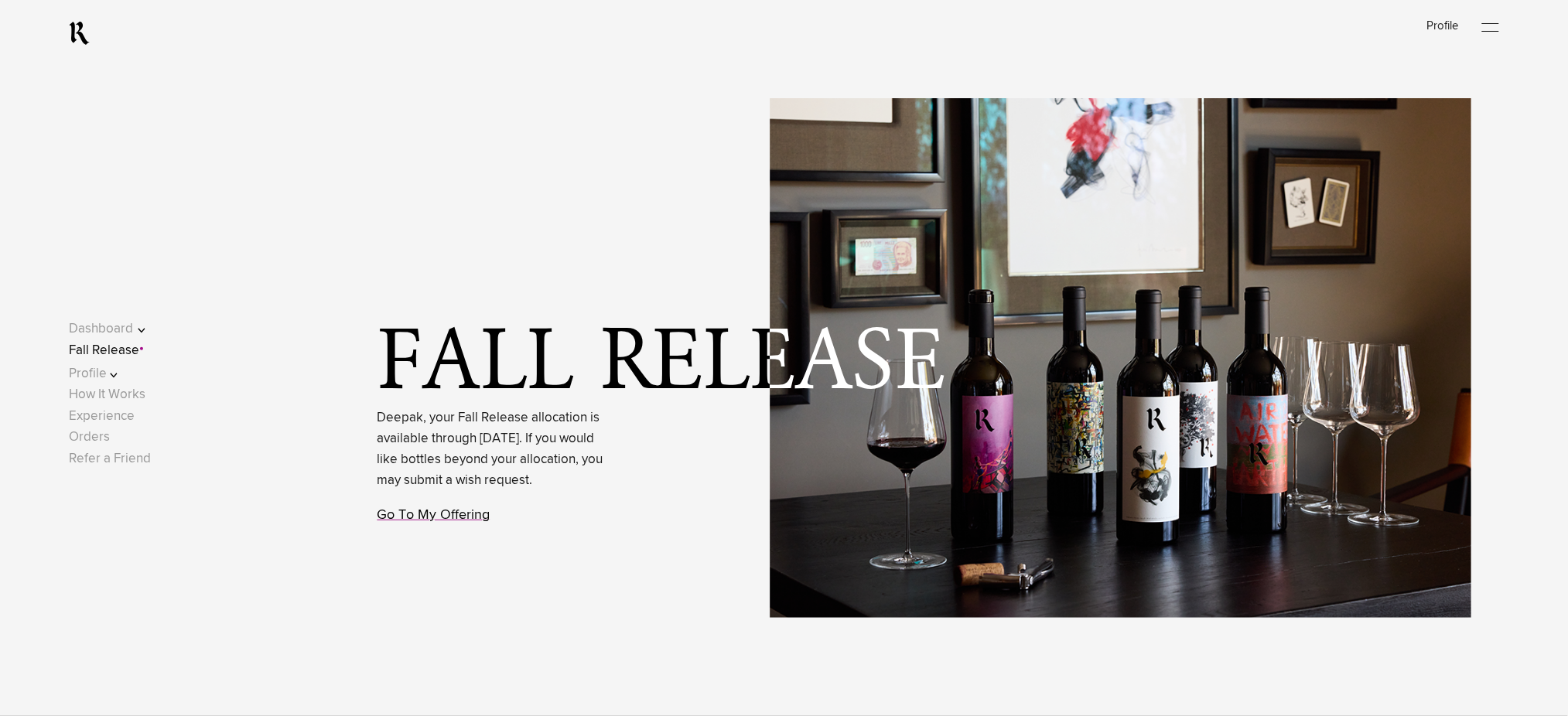
click at [405, 522] on link "Go To My Offering" at bounding box center [434, 516] width 113 height 14
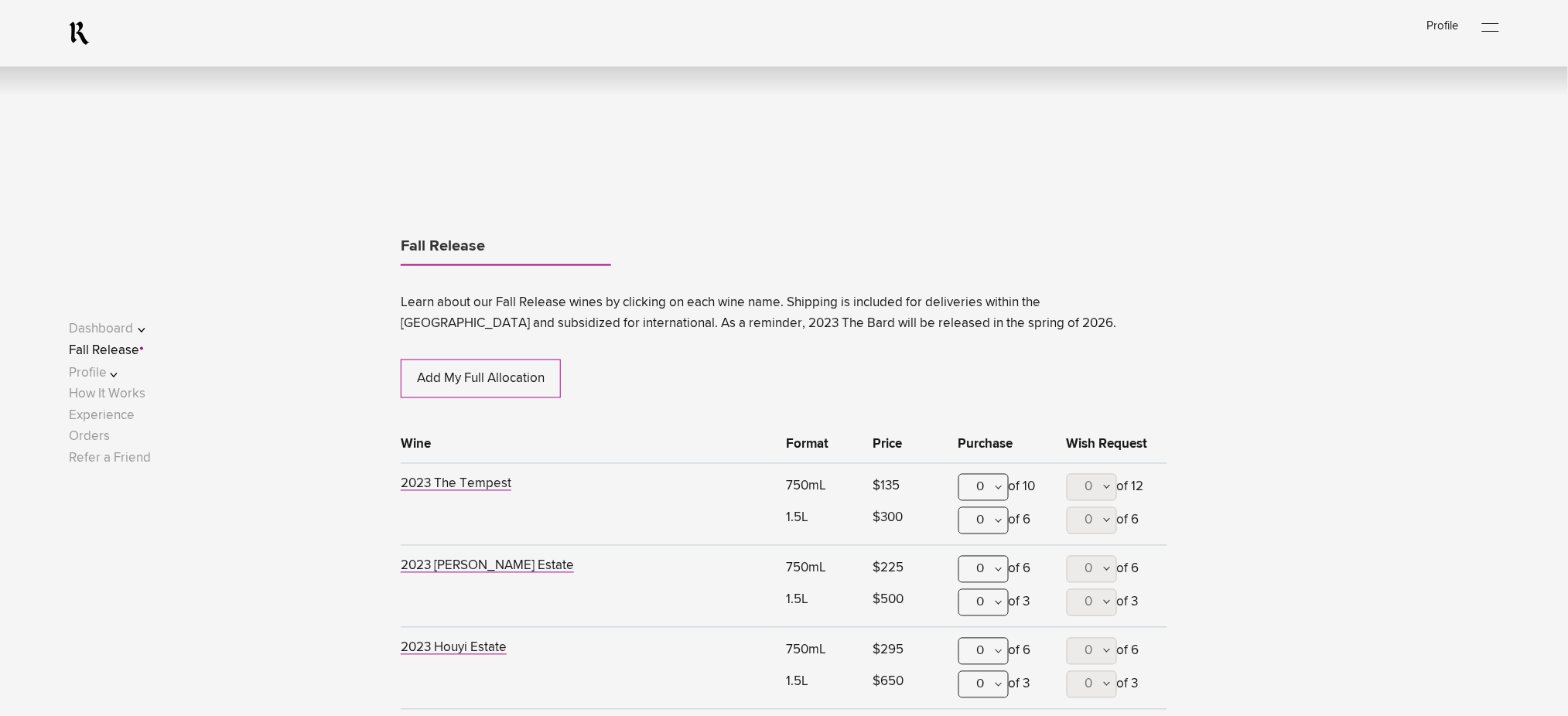
scroll to position [810, 0]
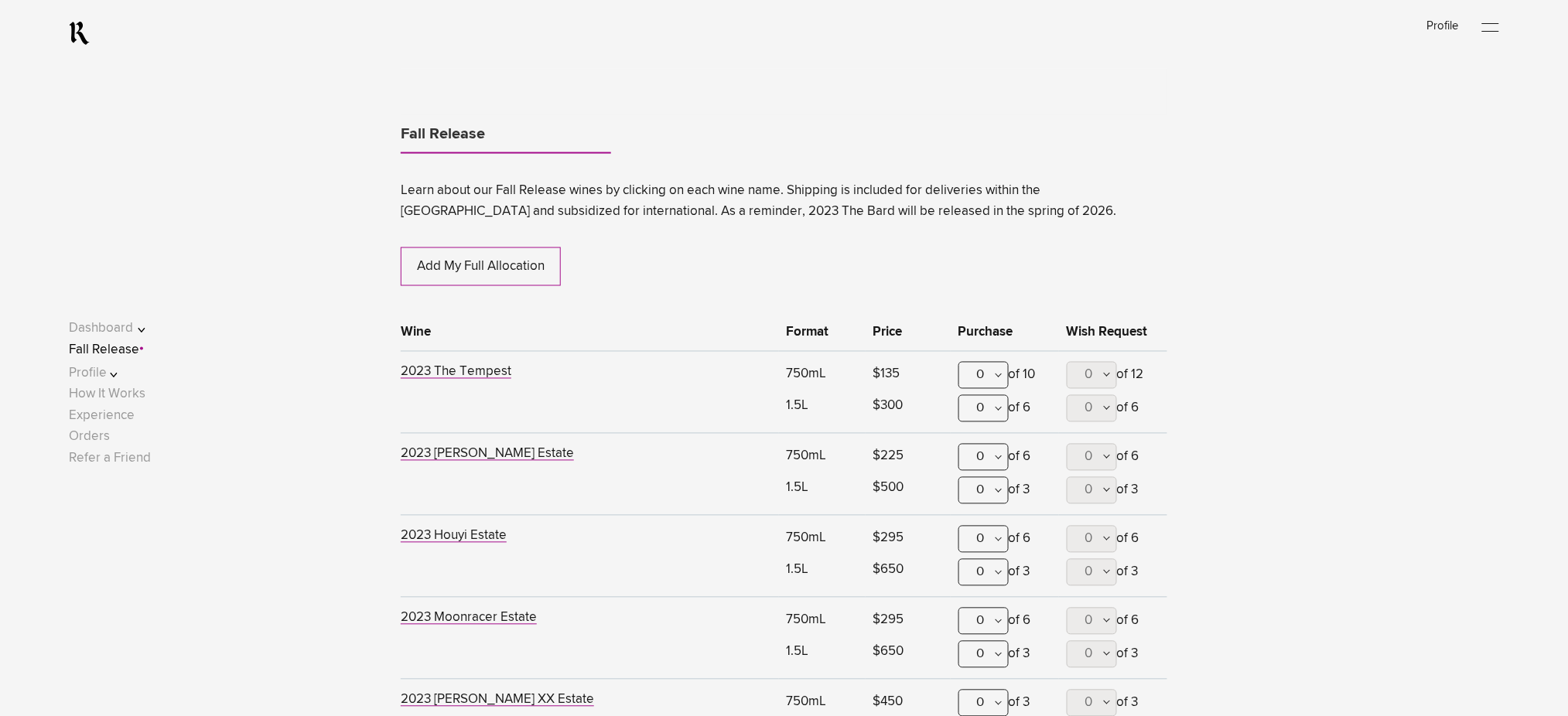
click at [989, 380] on div "0" at bounding box center [984, 376] width 50 height 27
click at [988, 486] on div "2" at bounding box center [984, 490] width 49 height 39
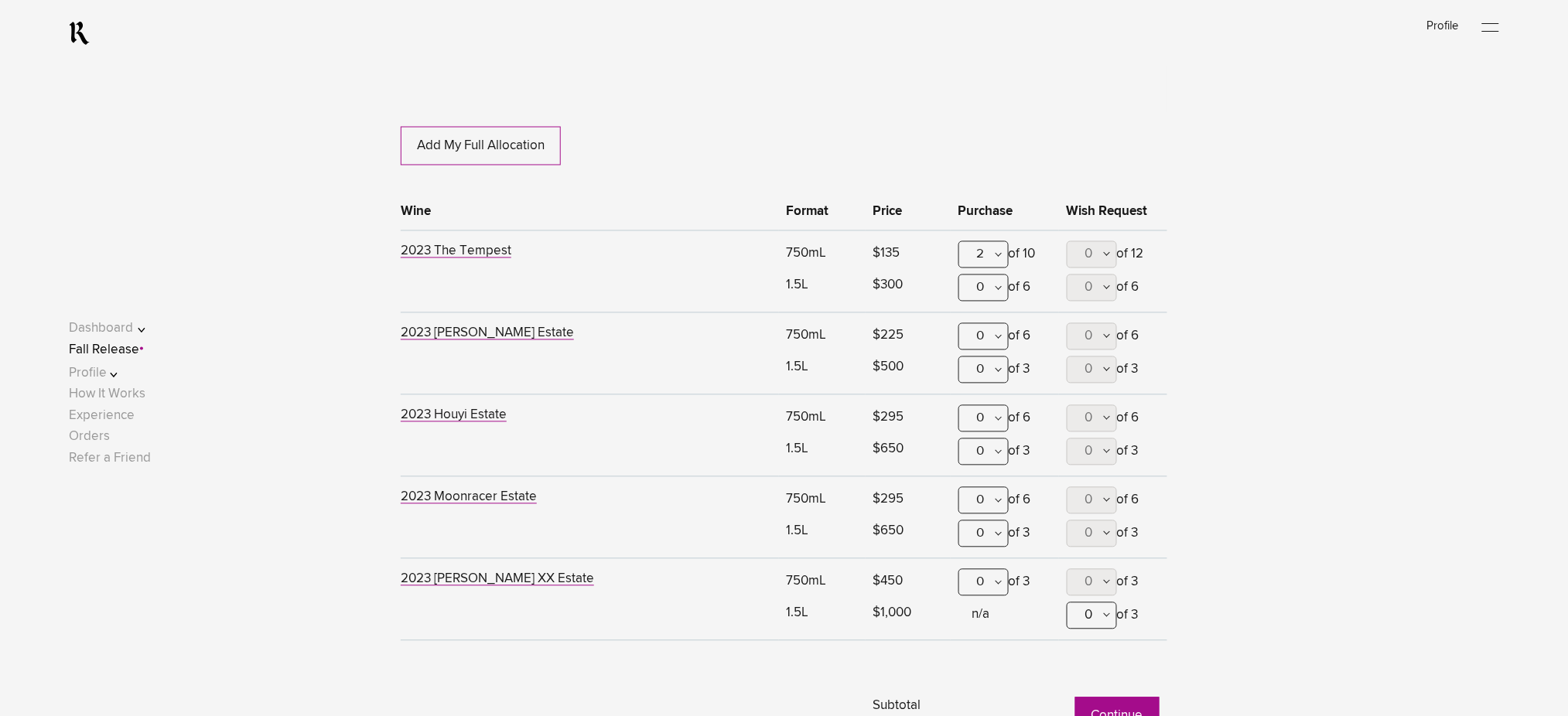
scroll to position [1326, 0]
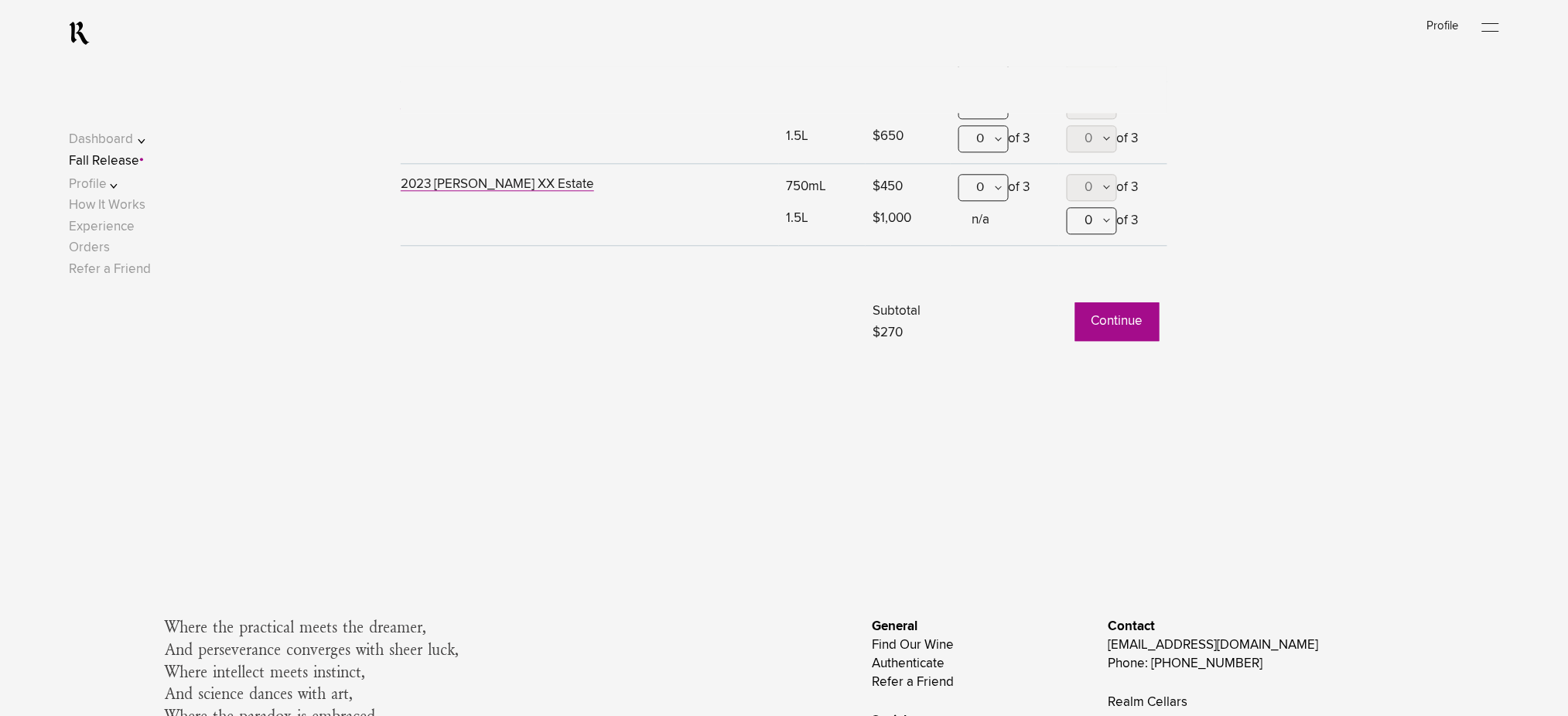
click at [1090, 322] on button "Continue" at bounding box center [1117, 321] width 84 height 39
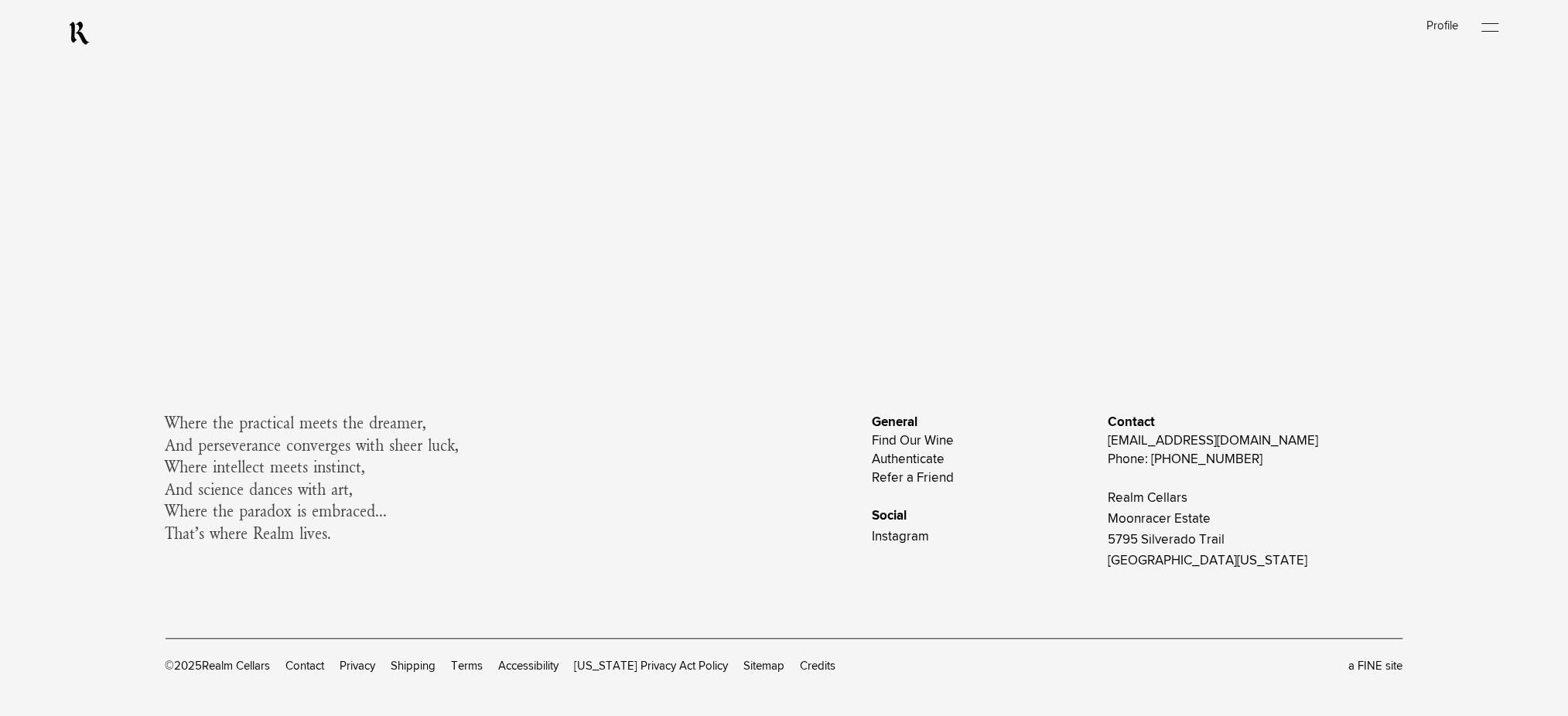
scroll to position [0, 0]
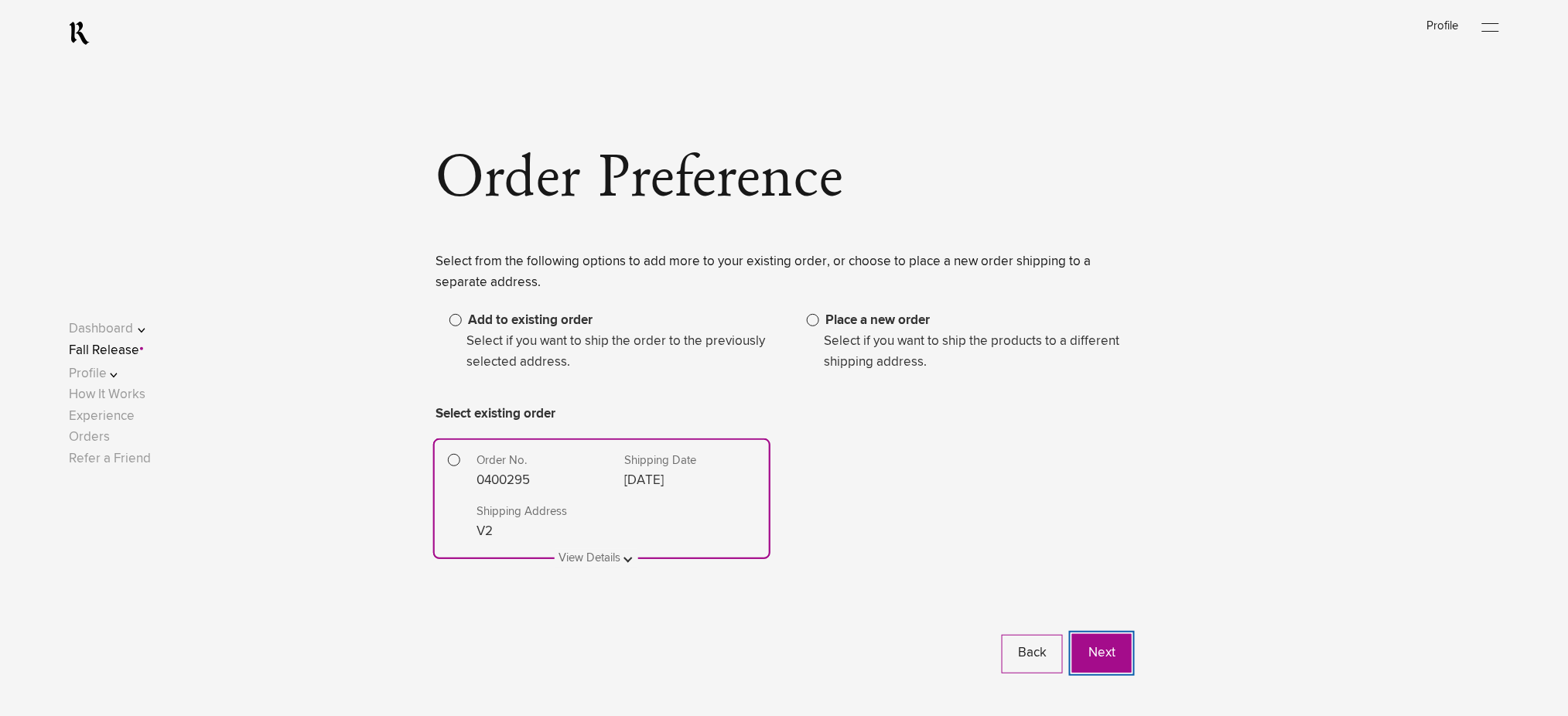
click at [1090, 660] on button "Next" at bounding box center [1102, 653] width 60 height 39
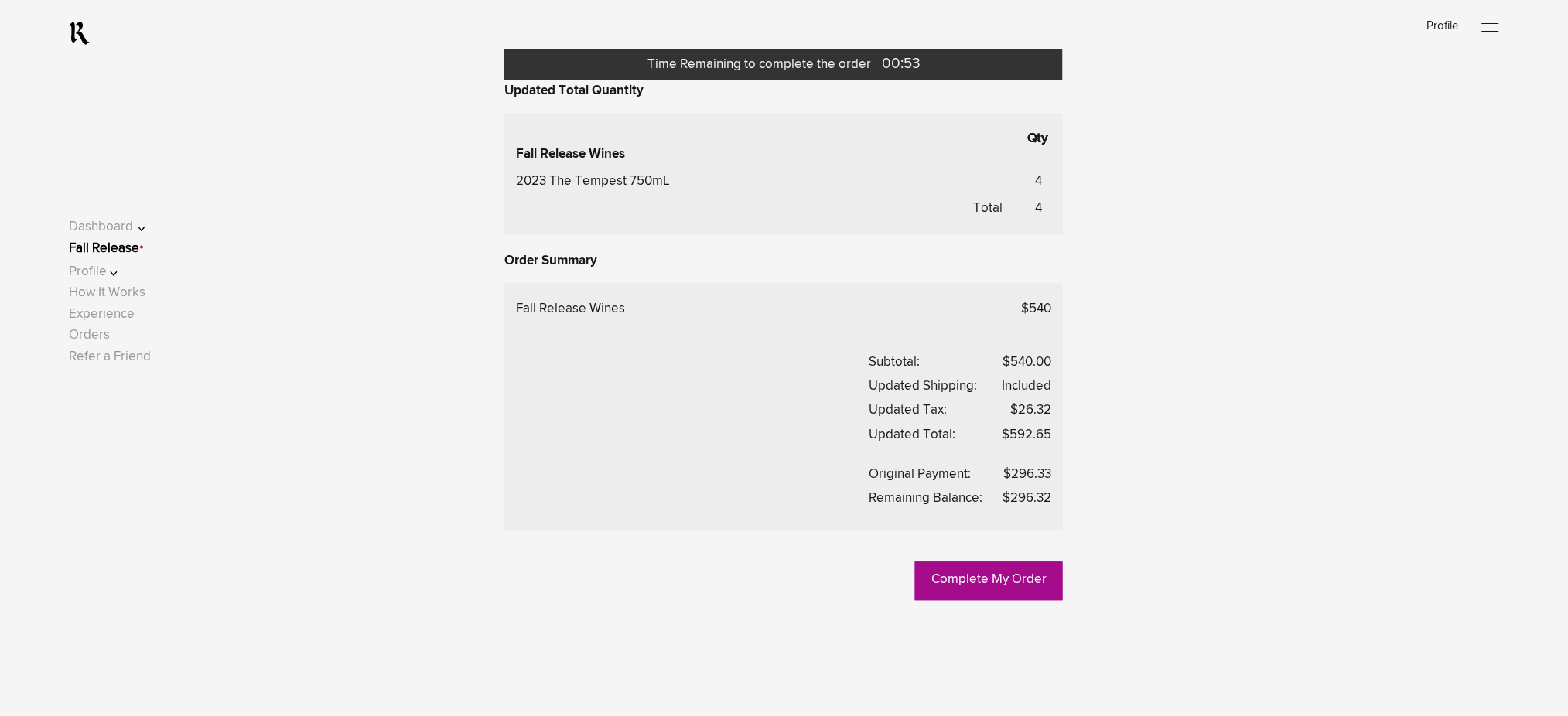
scroll to position [1031, 0]
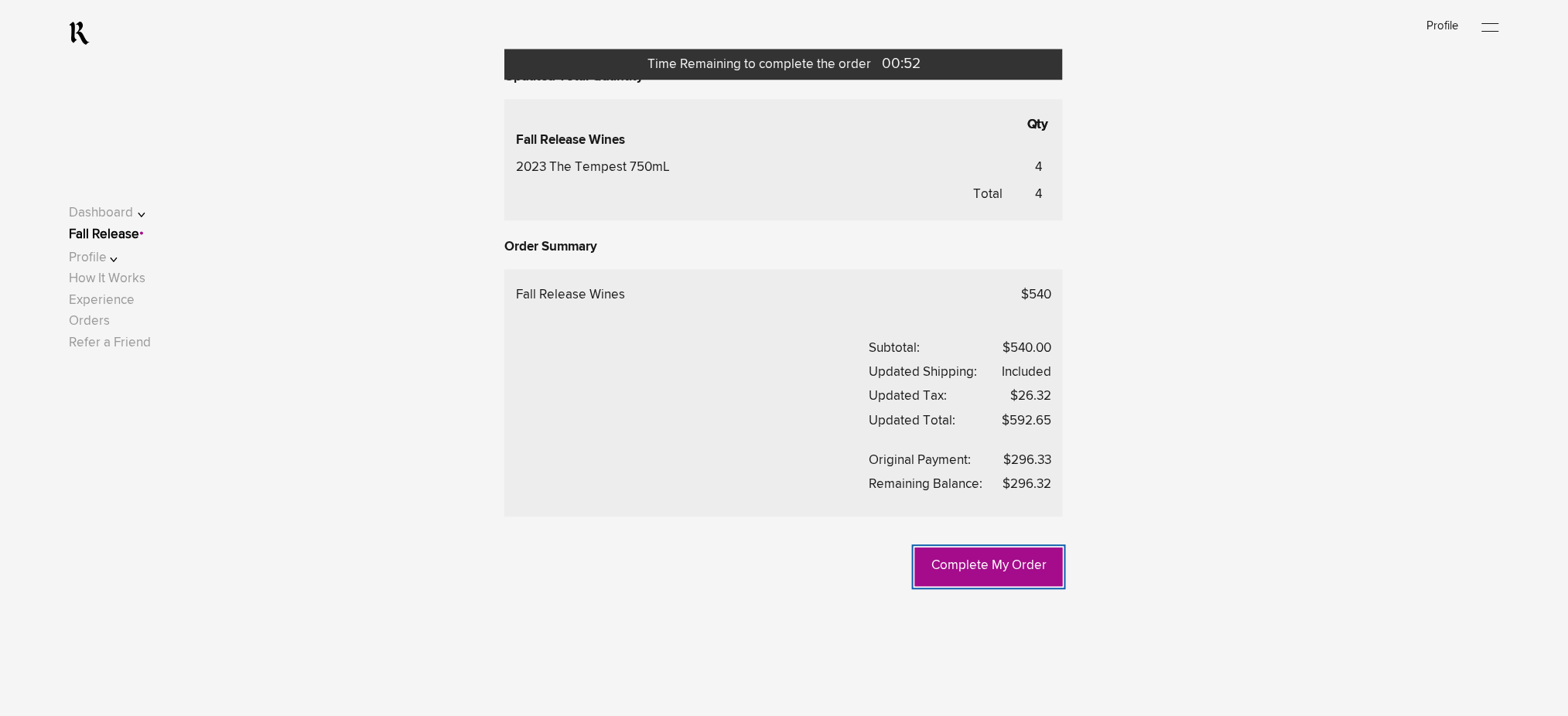
click at [982, 571] on link "Complete My Order" at bounding box center [989, 567] width 148 height 39
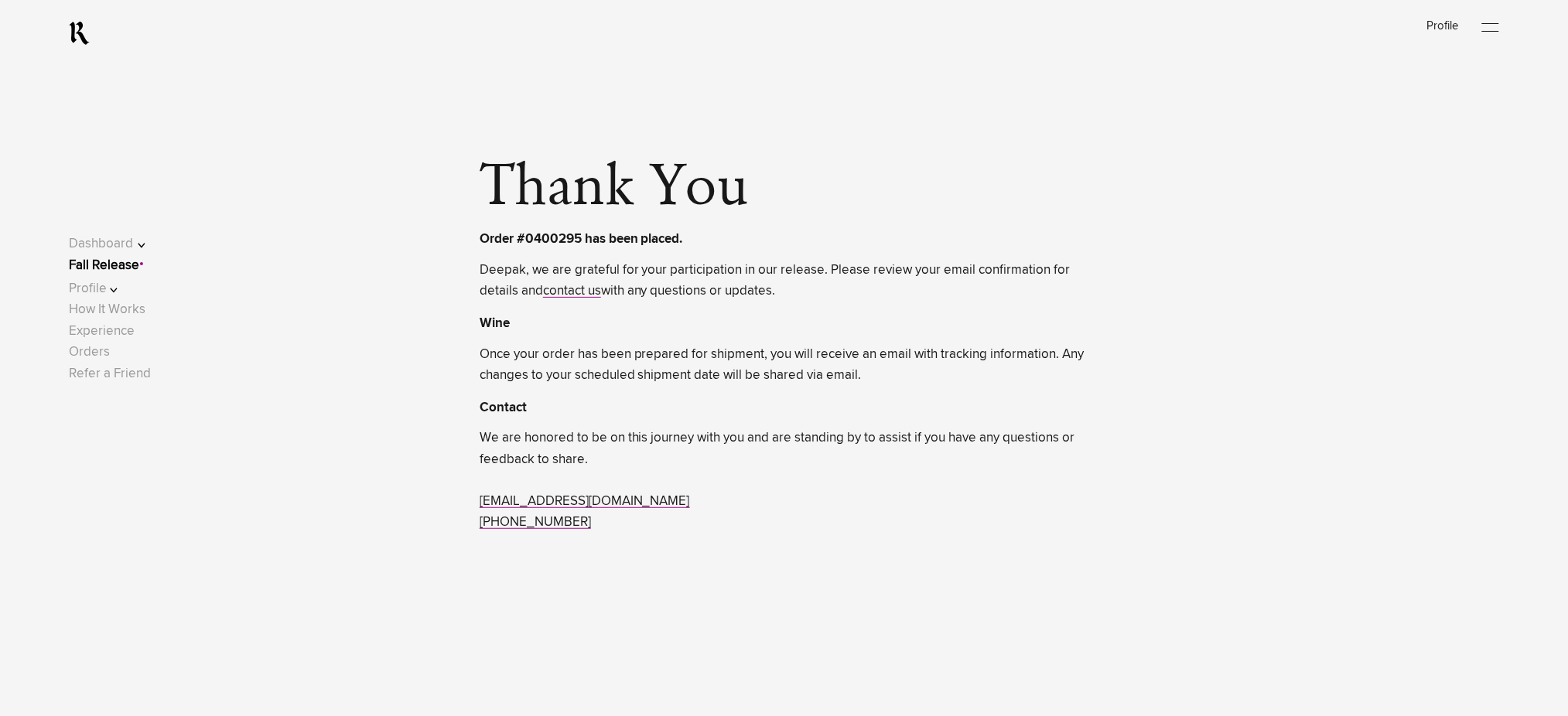
click at [128, 269] on link "Fall Release" at bounding box center [105, 266] width 71 height 13
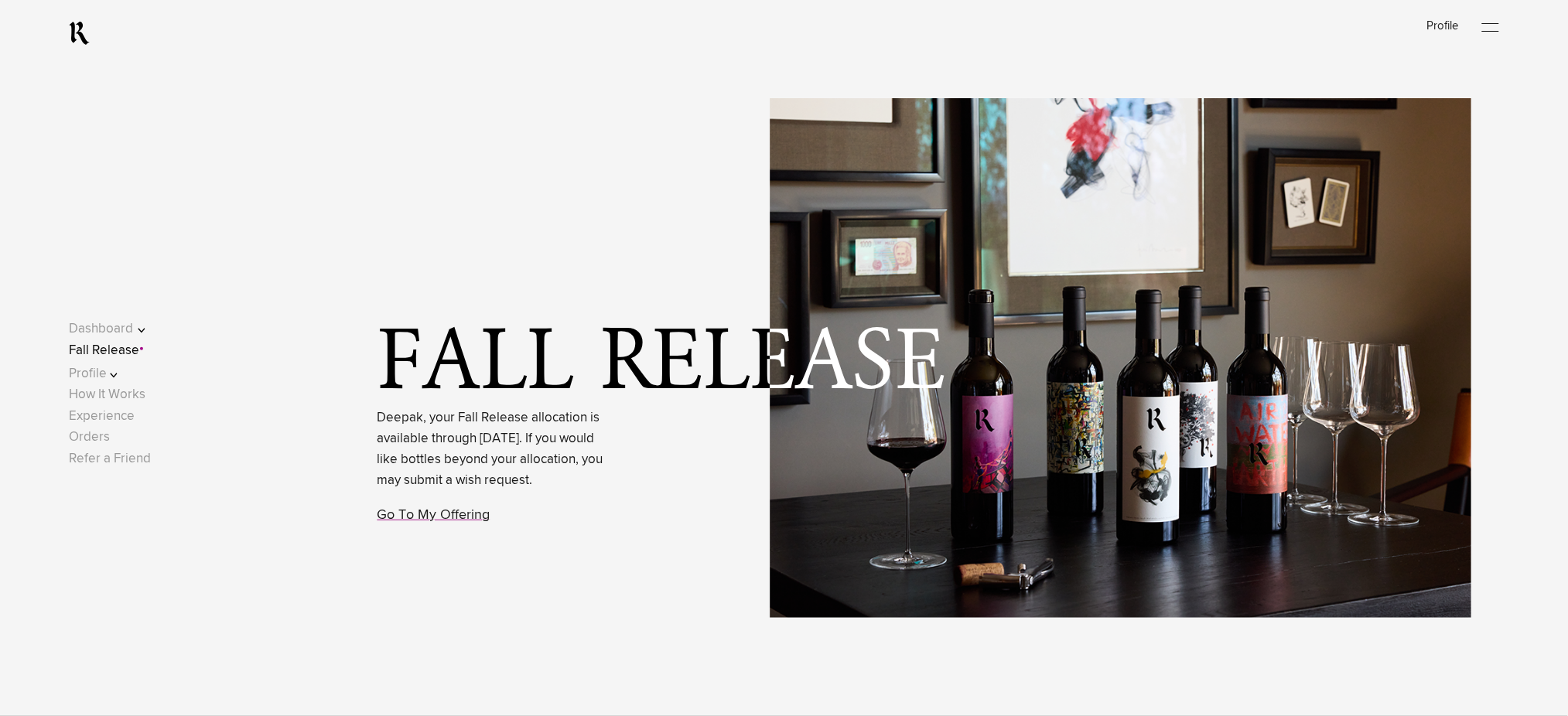
click at [139, 347] on link "Fall Release" at bounding box center [105, 351] width 71 height 13
